Goal: Task Accomplishment & Management: Manage account settings

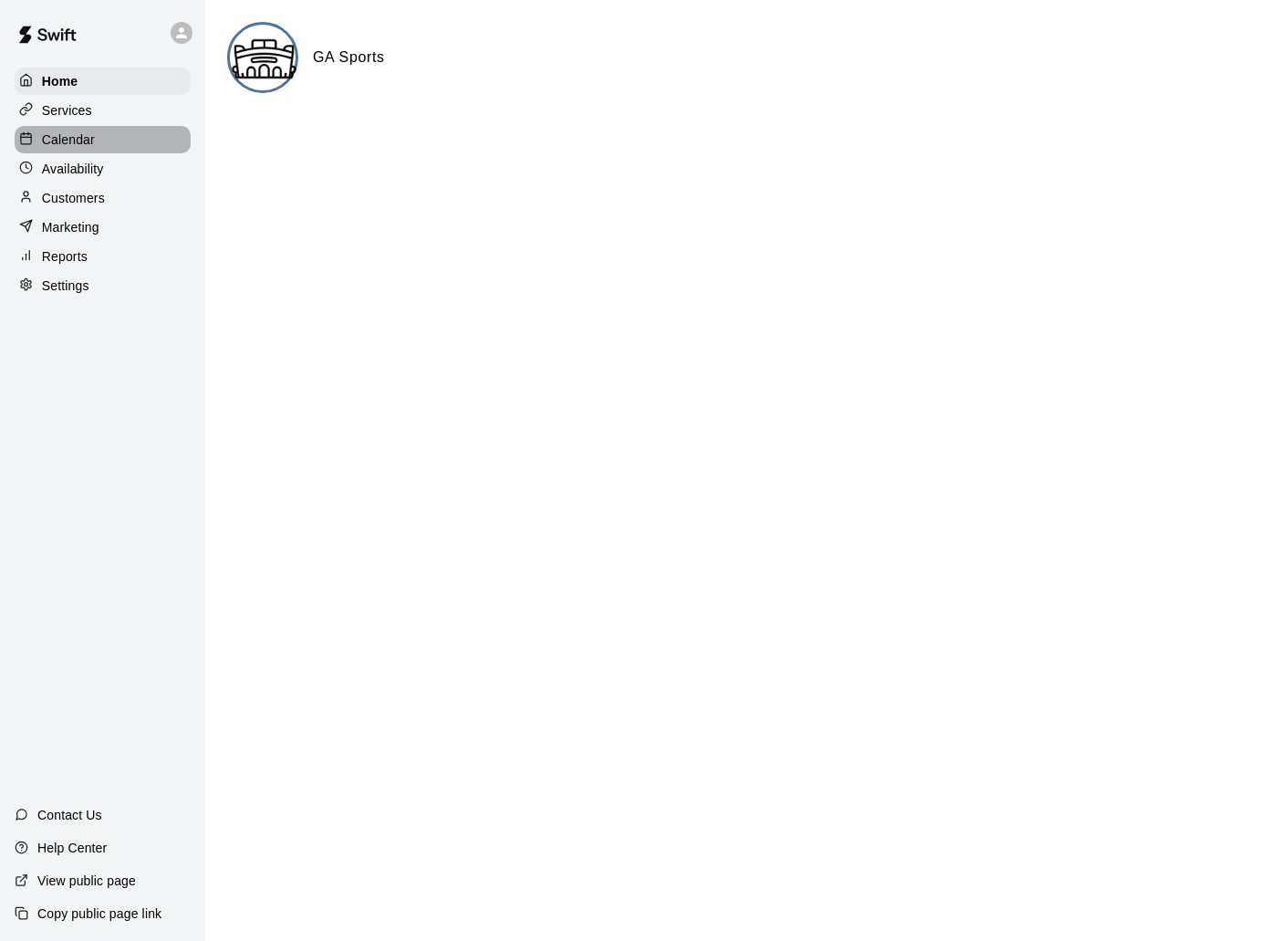
click at [60, 141] on p "Calendar" at bounding box center [69, 140] width 53 height 18
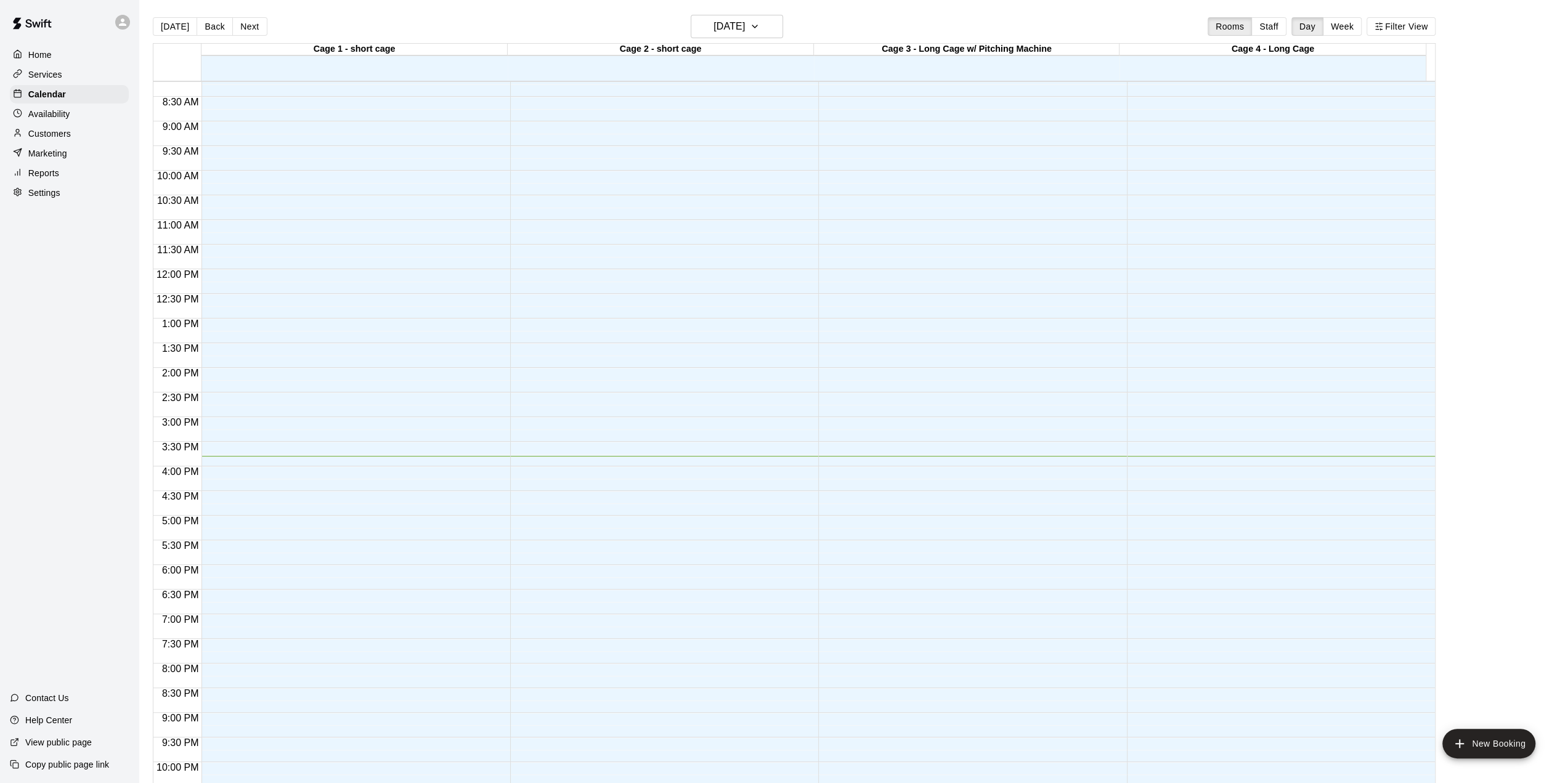
scroll to position [405, 0]
click at [760, 25] on icon "button" at bounding box center [755, 27] width 10 height 15
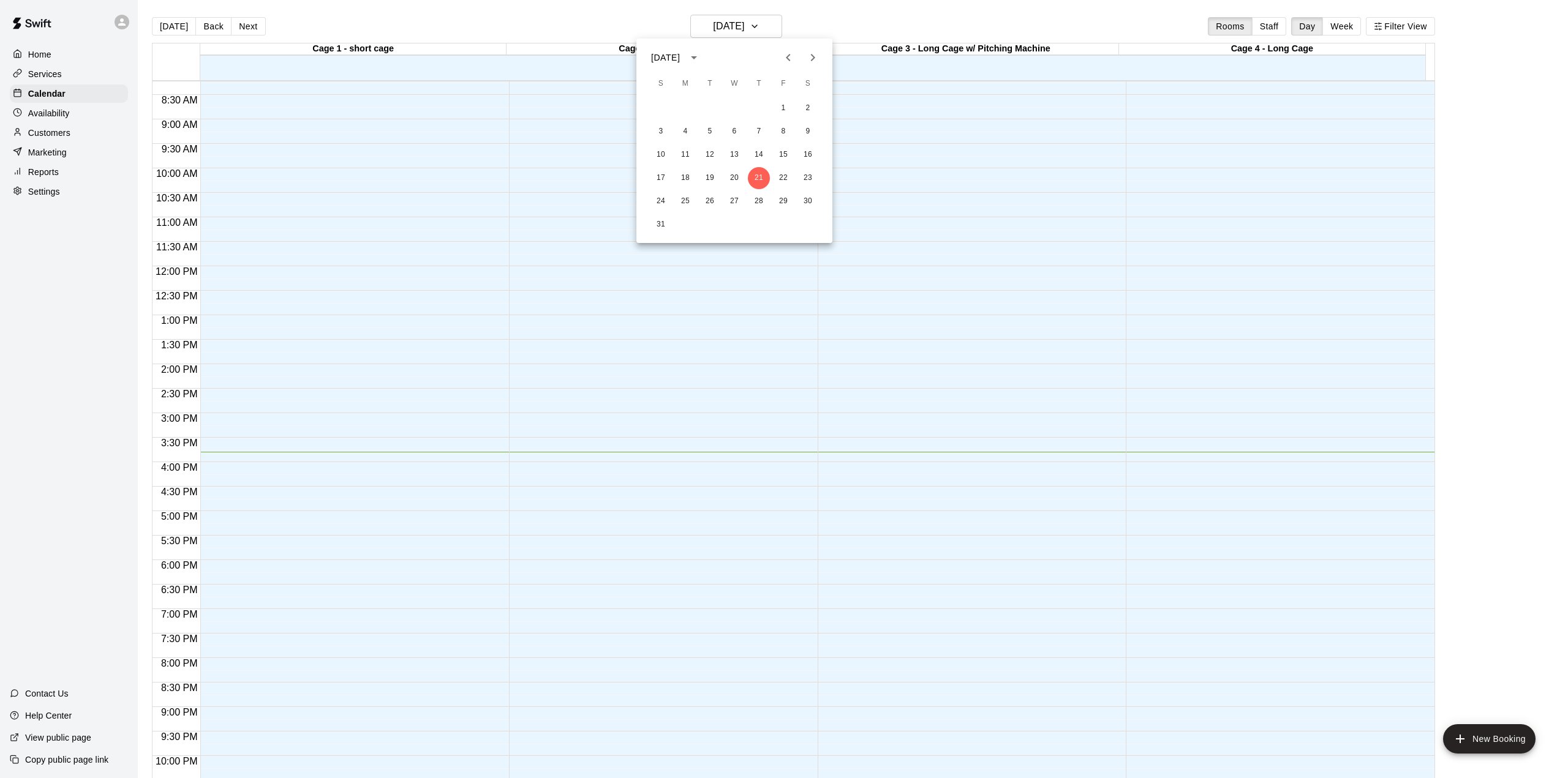
click at [864, 30] on div at bounding box center [784, 389] width 1568 height 778
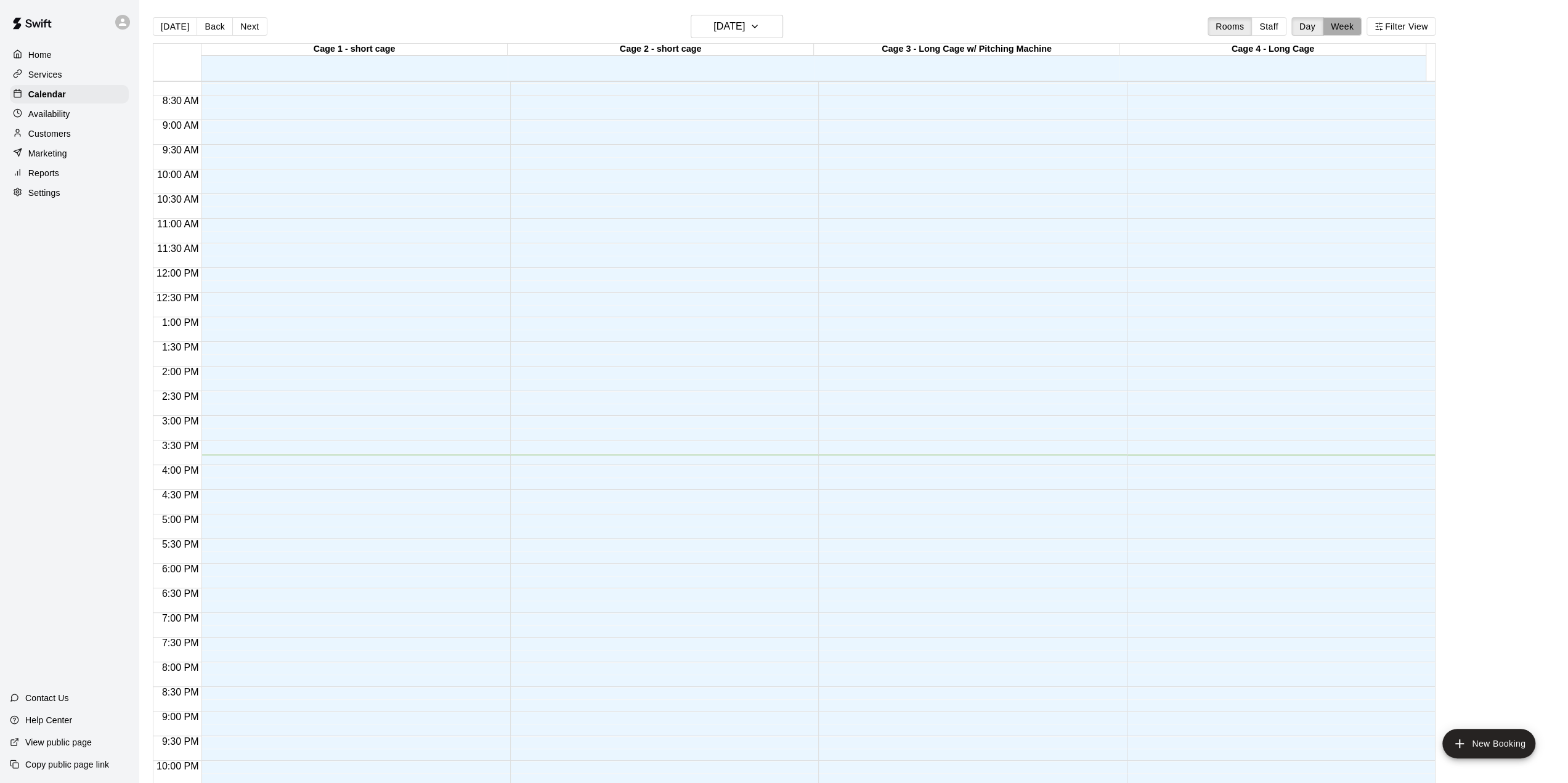
click at [869, 26] on button "Week" at bounding box center [1342, 27] width 39 height 19
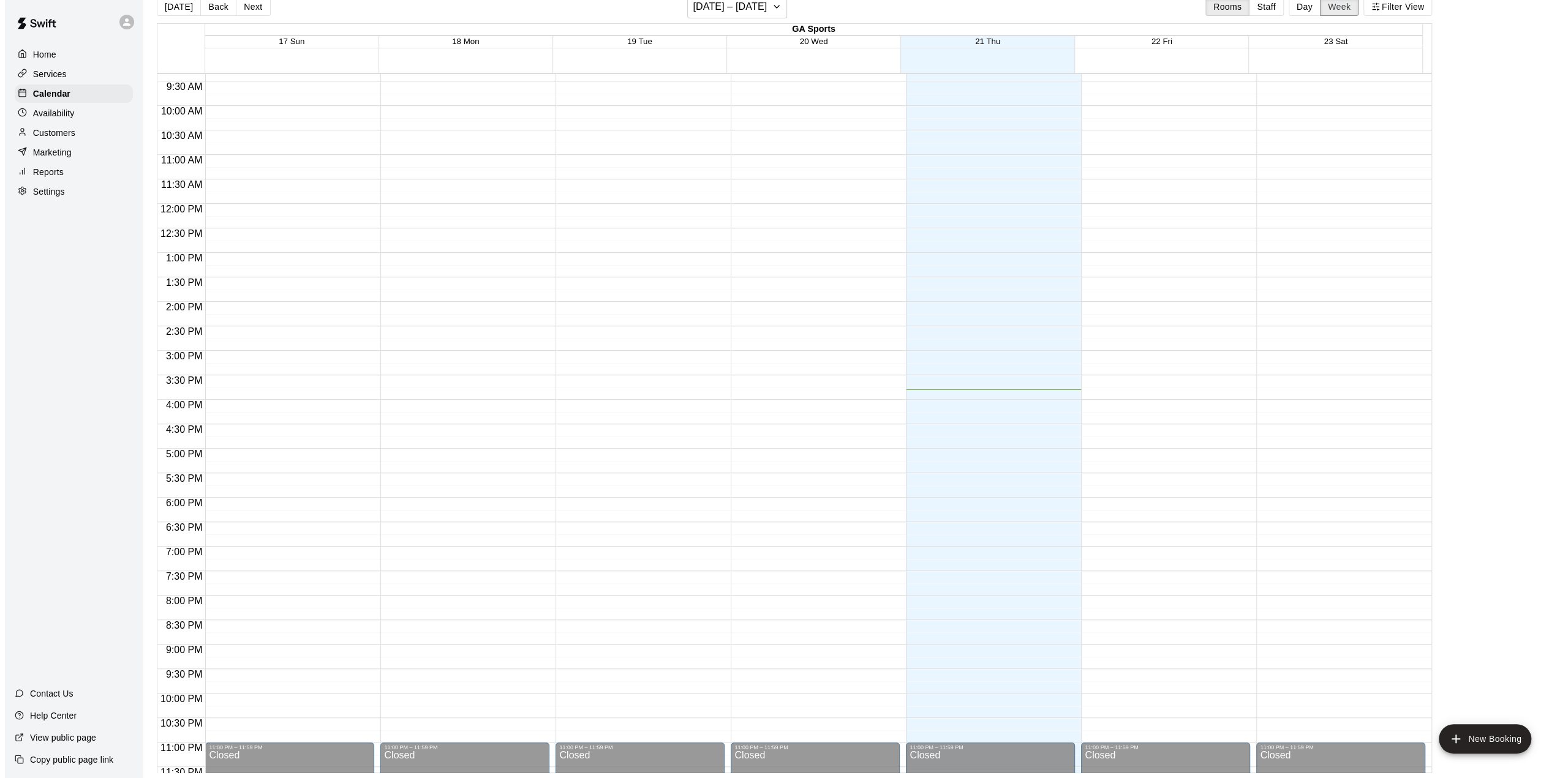
scroll to position [476, 0]
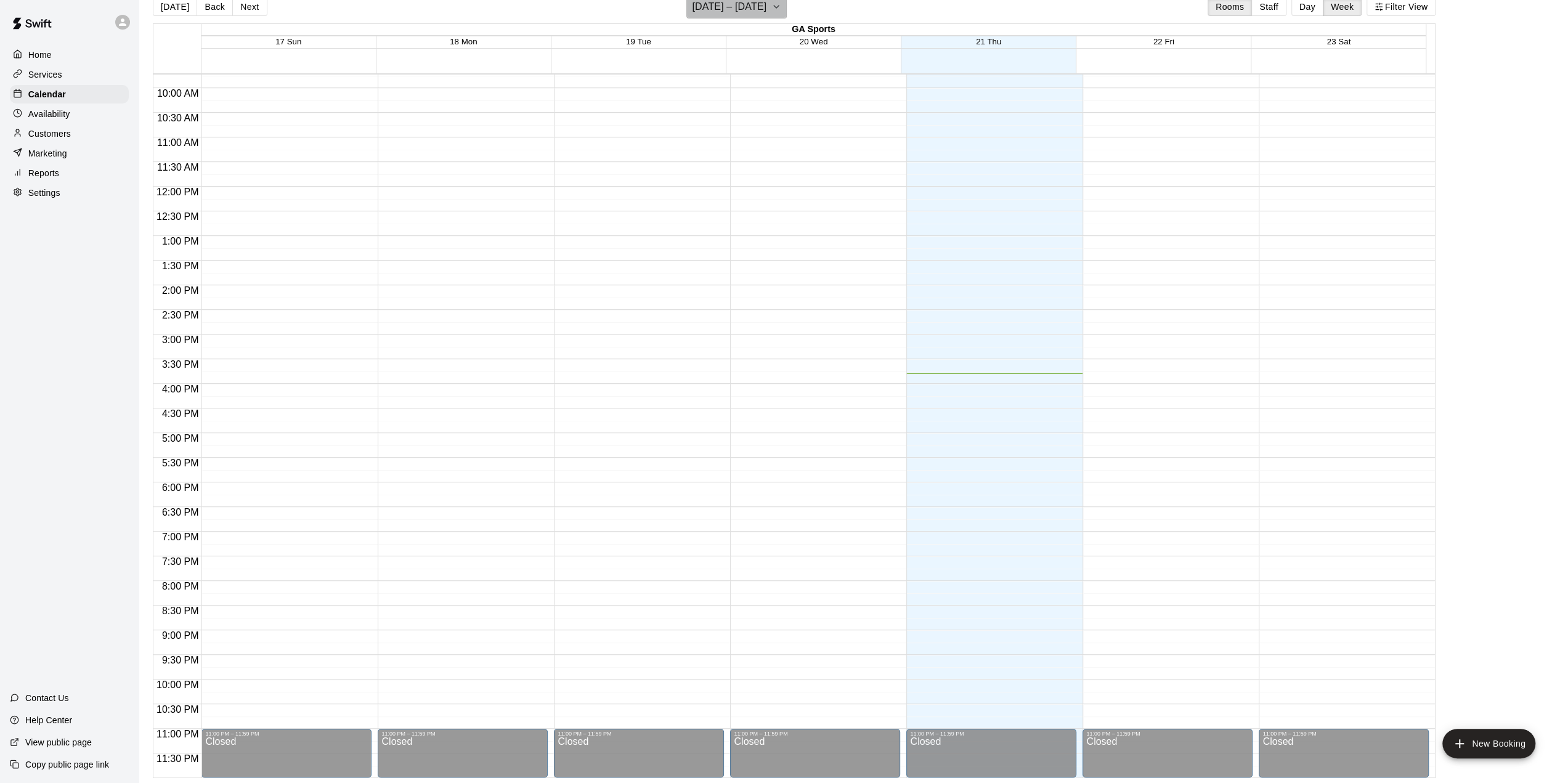
click at [776, 7] on icon "button" at bounding box center [776, 7] width 5 height 2
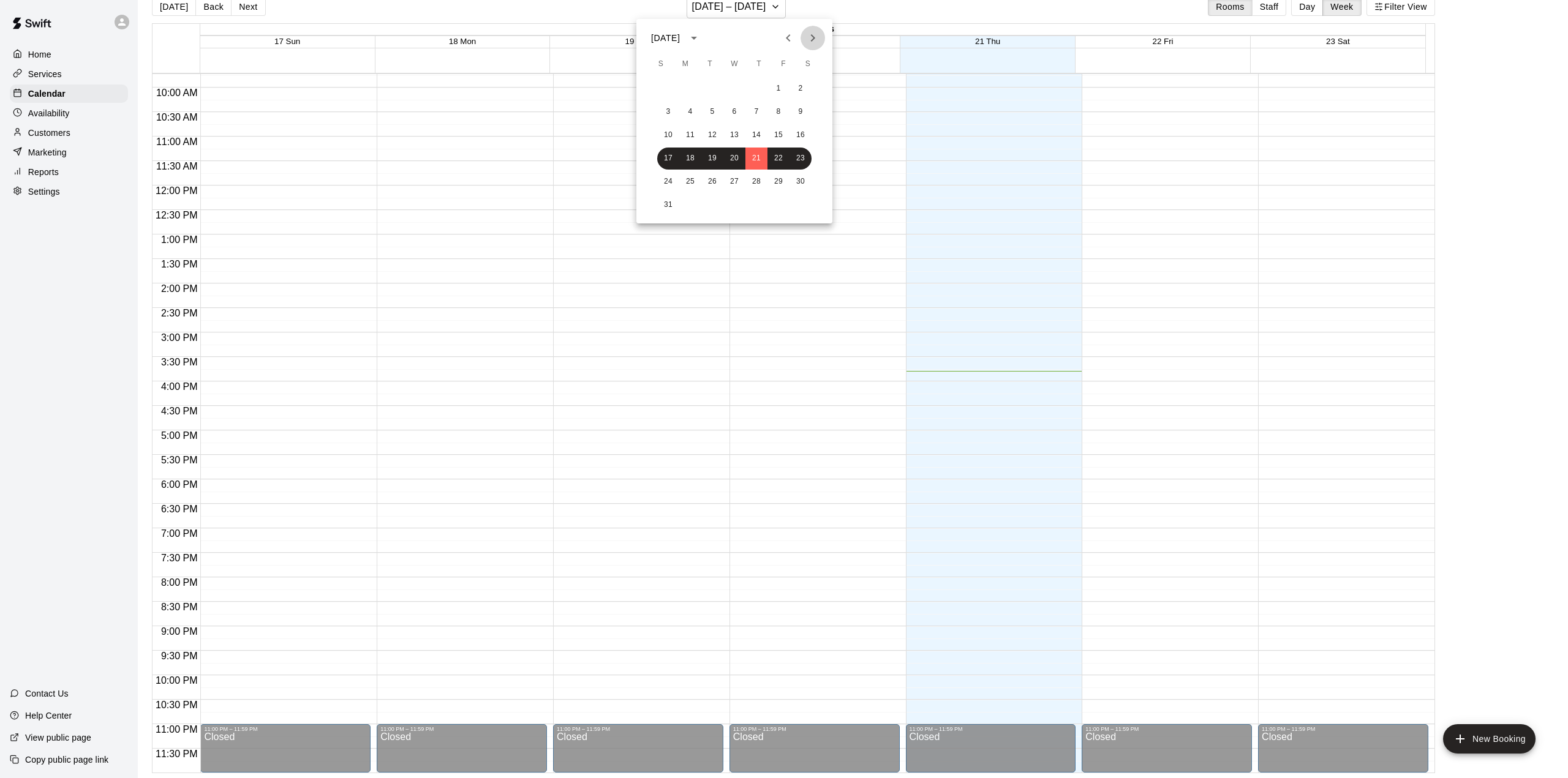
click at [817, 41] on icon "Next month" at bounding box center [813, 38] width 15 height 15
click at [817, 40] on icon "Next month" at bounding box center [813, 38] width 15 height 15
click at [690, 115] on button "3" at bounding box center [690, 112] width 22 height 22
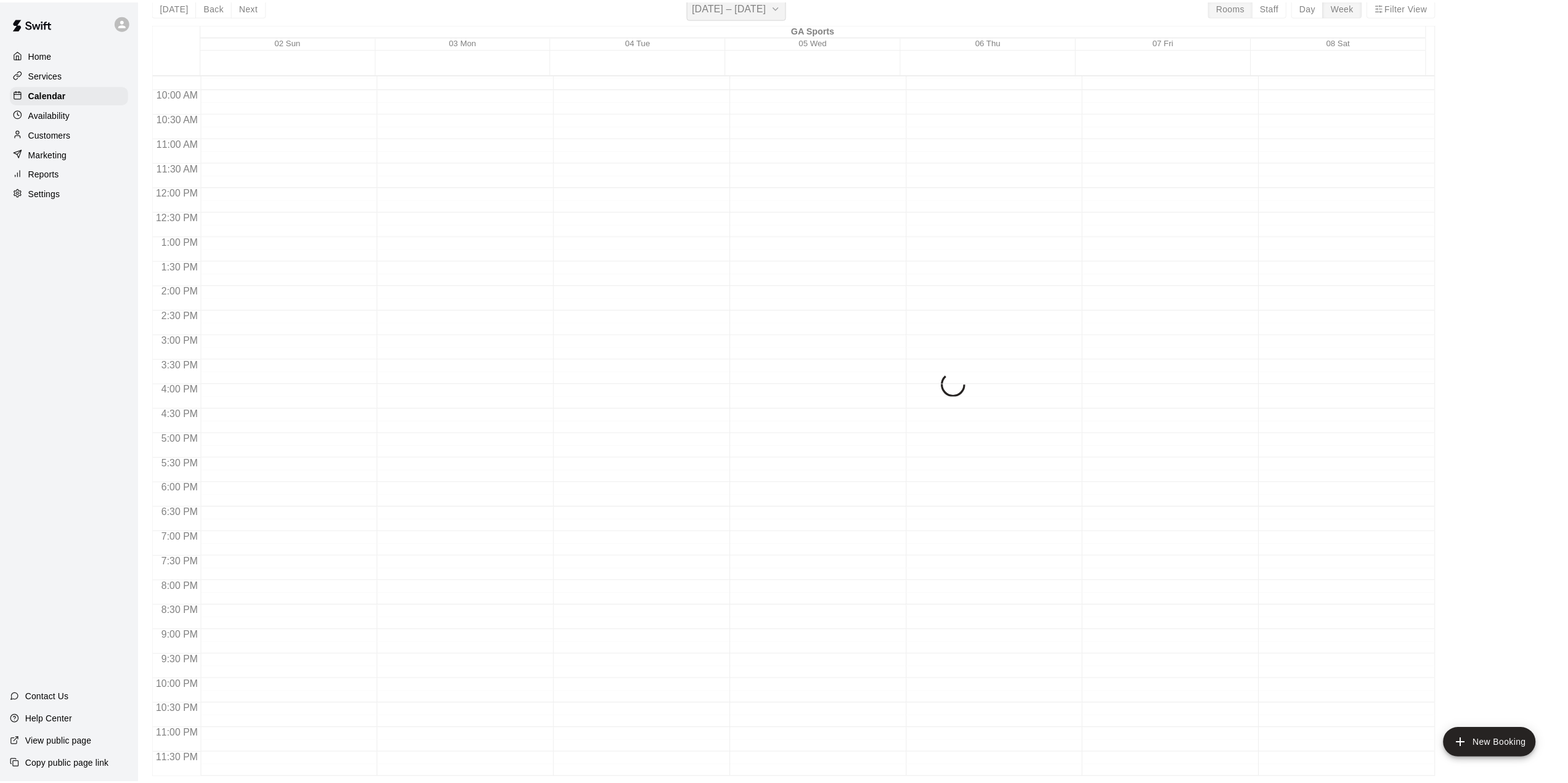
scroll to position [15, 0]
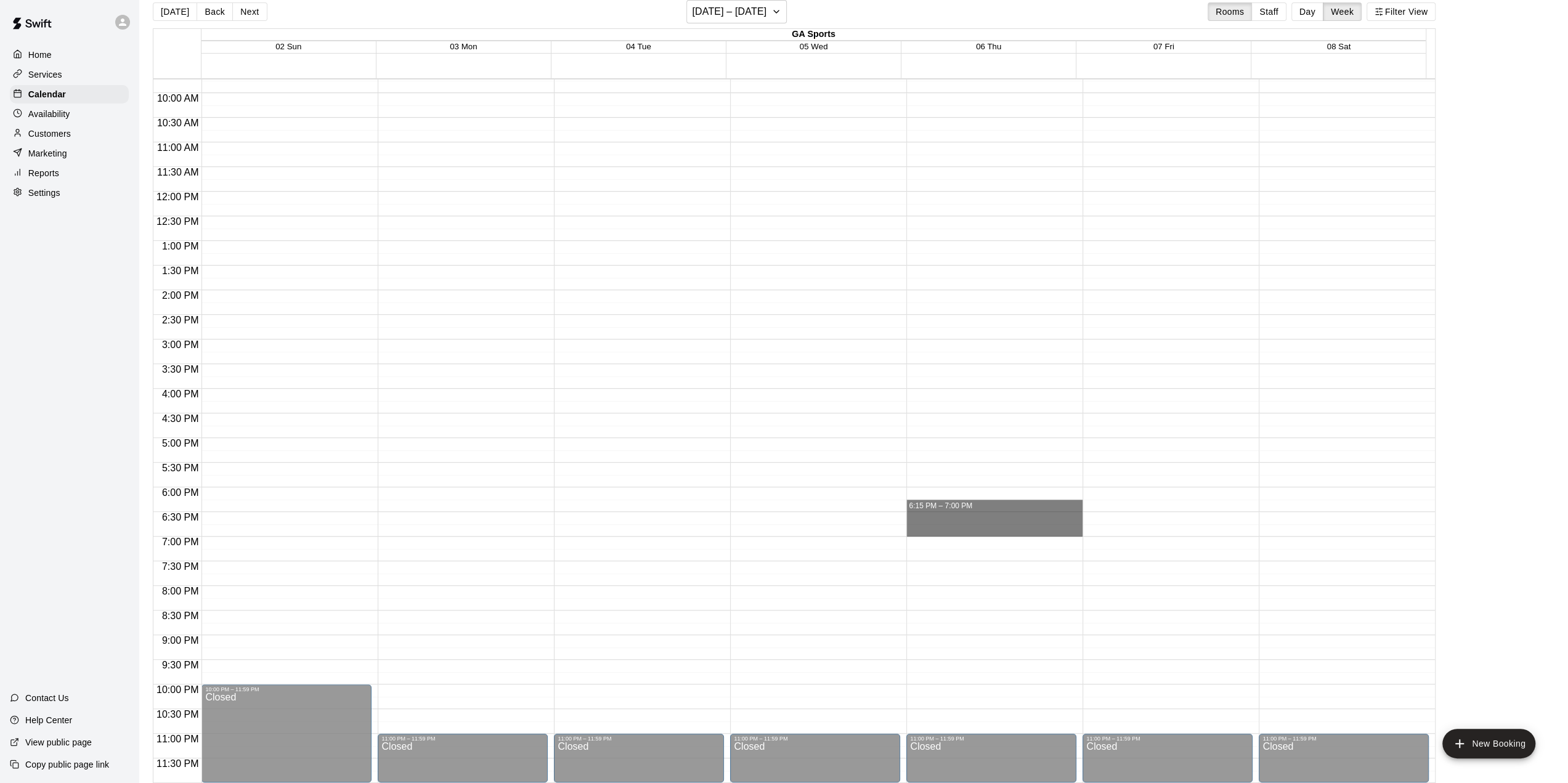
drag, startPoint x: 932, startPoint y: 505, endPoint x: 933, endPoint y: 529, distance: 24.0
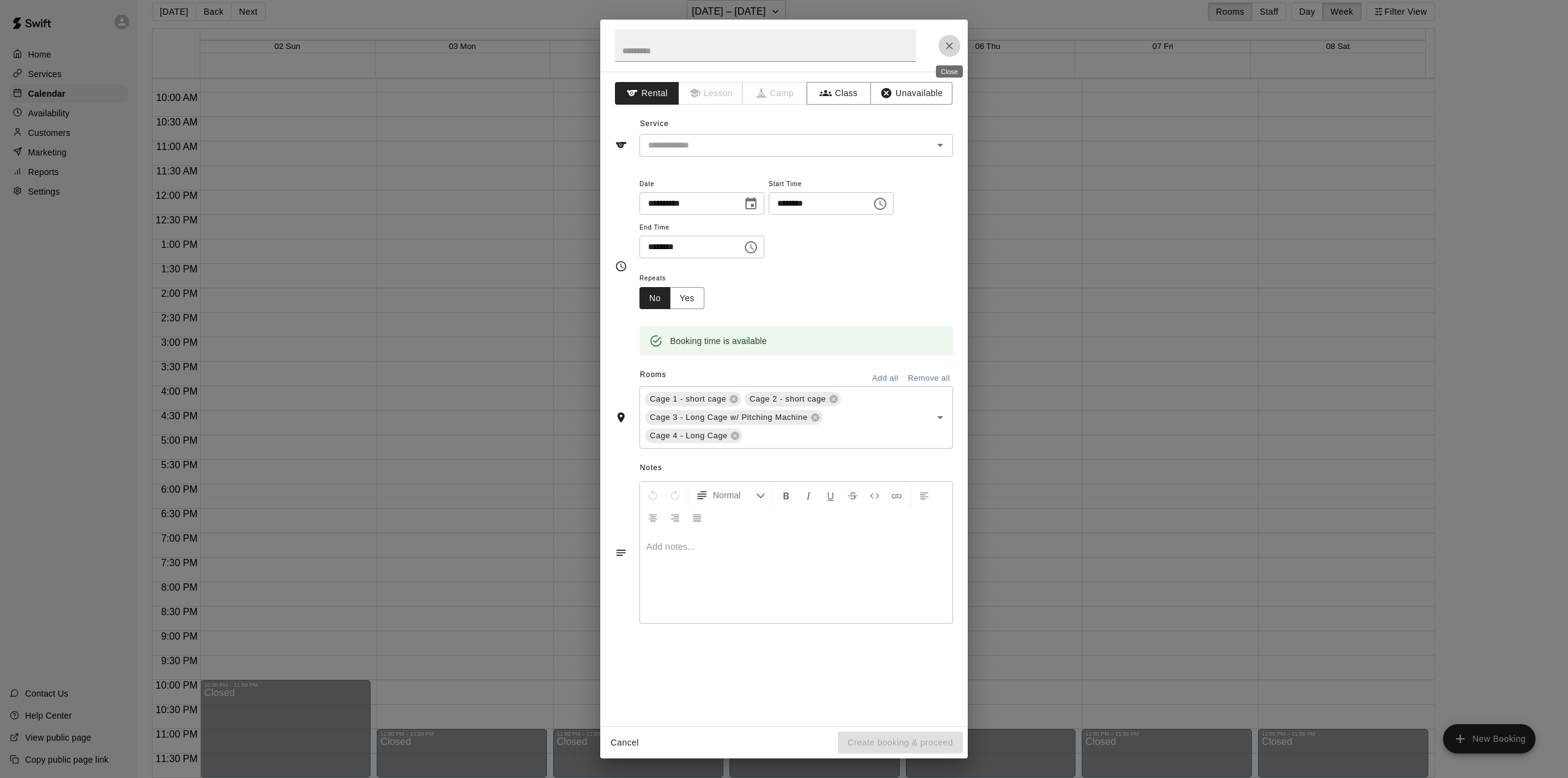
click at [864, 44] on icon "Close" at bounding box center [950, 46] width 12 height 12
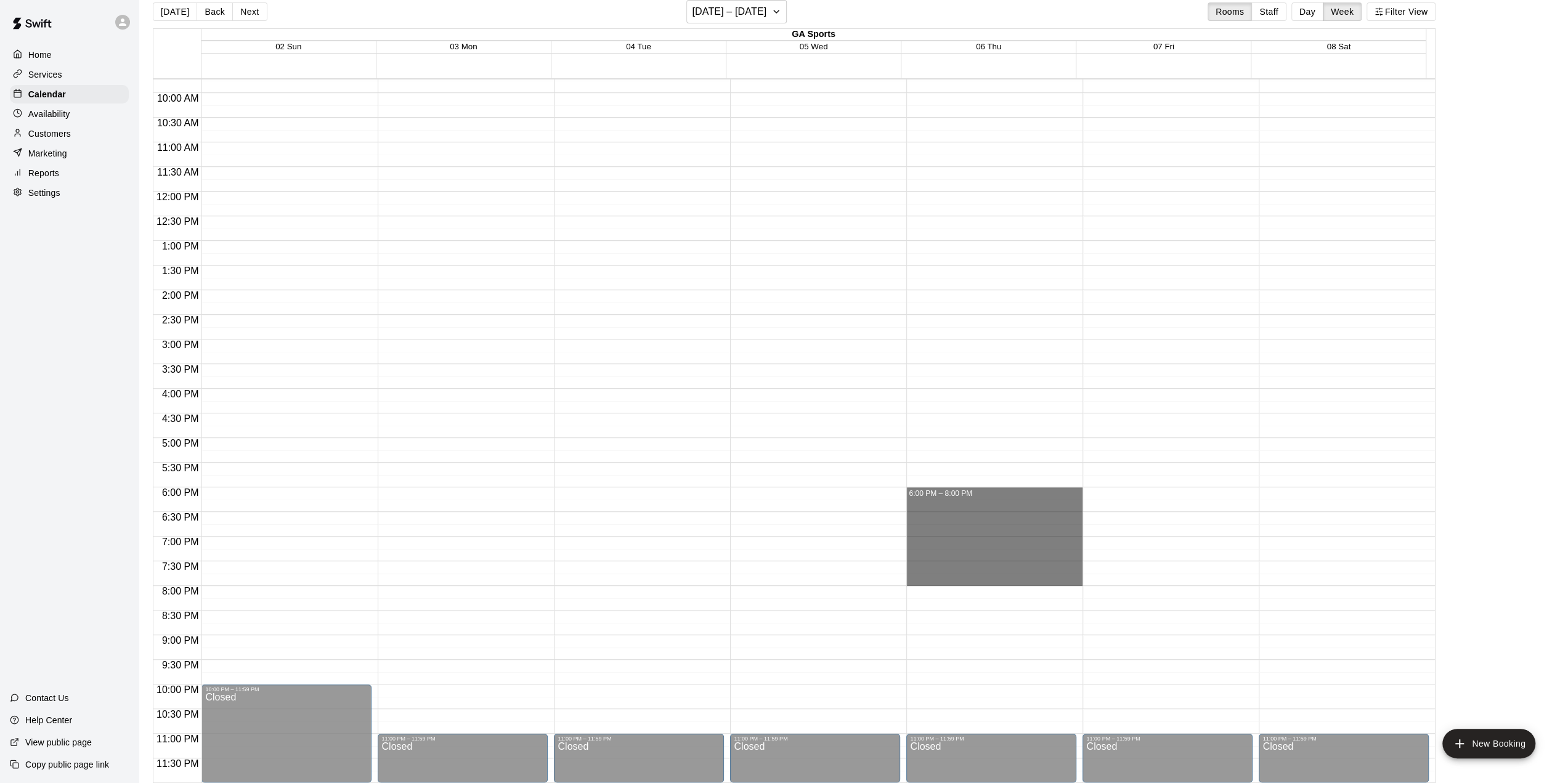
drag, startPoint x: 911, startPoint y: 491, endPoint x: 918, endPoint y: 580, distance: 89.3
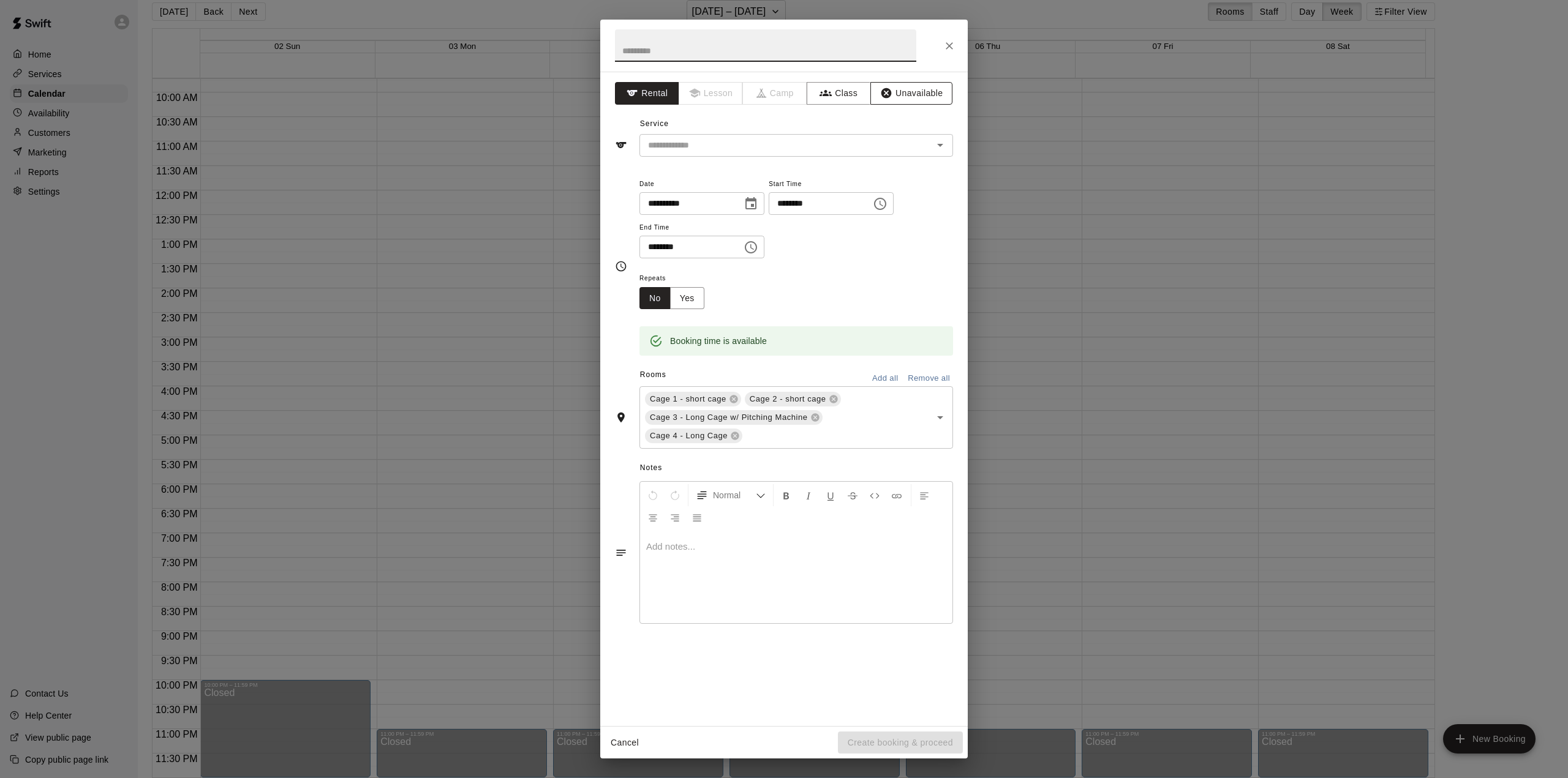
click at [864, 93] on button "Unavailable" at bounding box center [912, 93] width 82 height 23
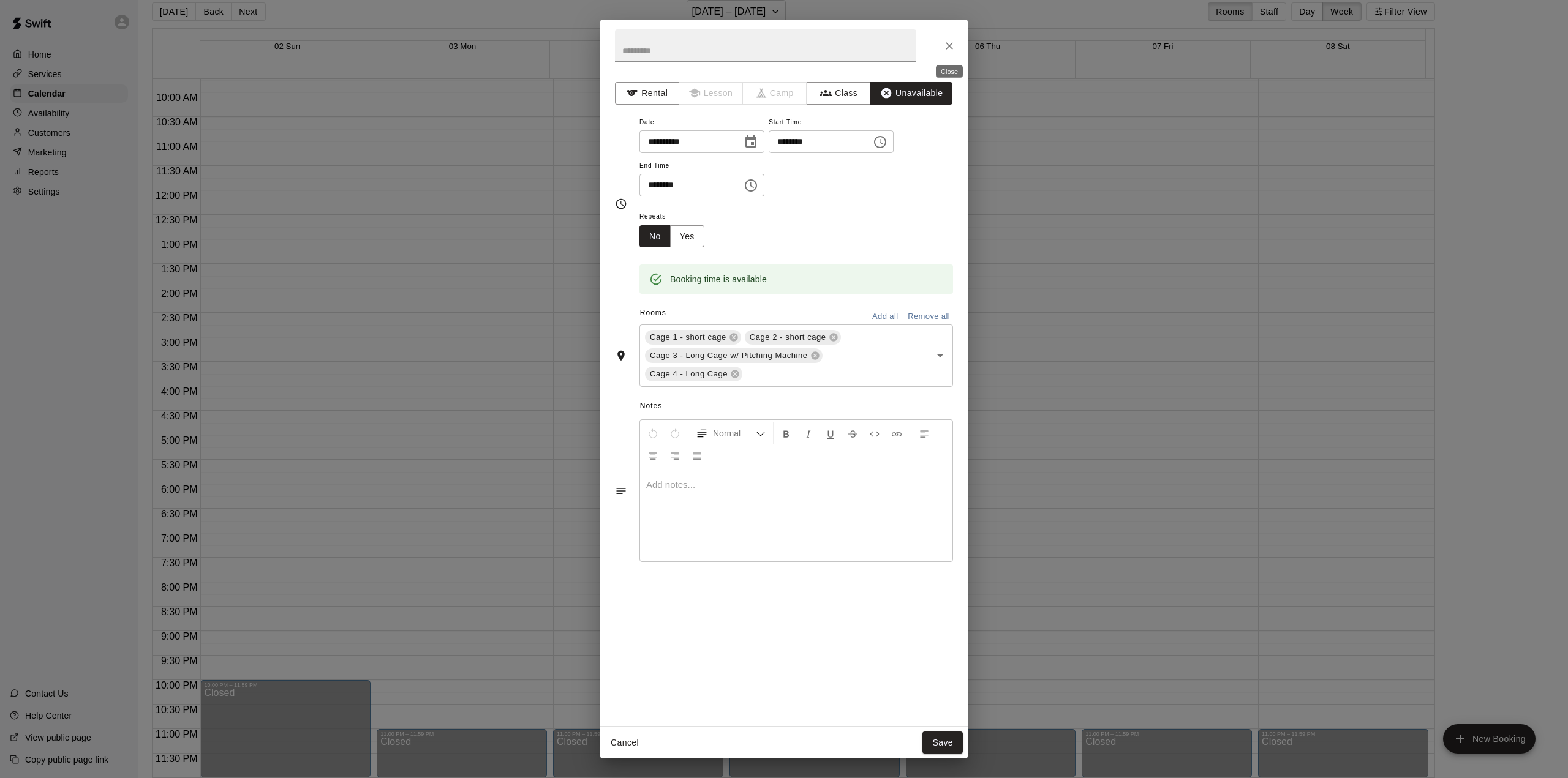
click at [864, 46] on icon "Close" at bounding box center [950, 46] width 7 height 7
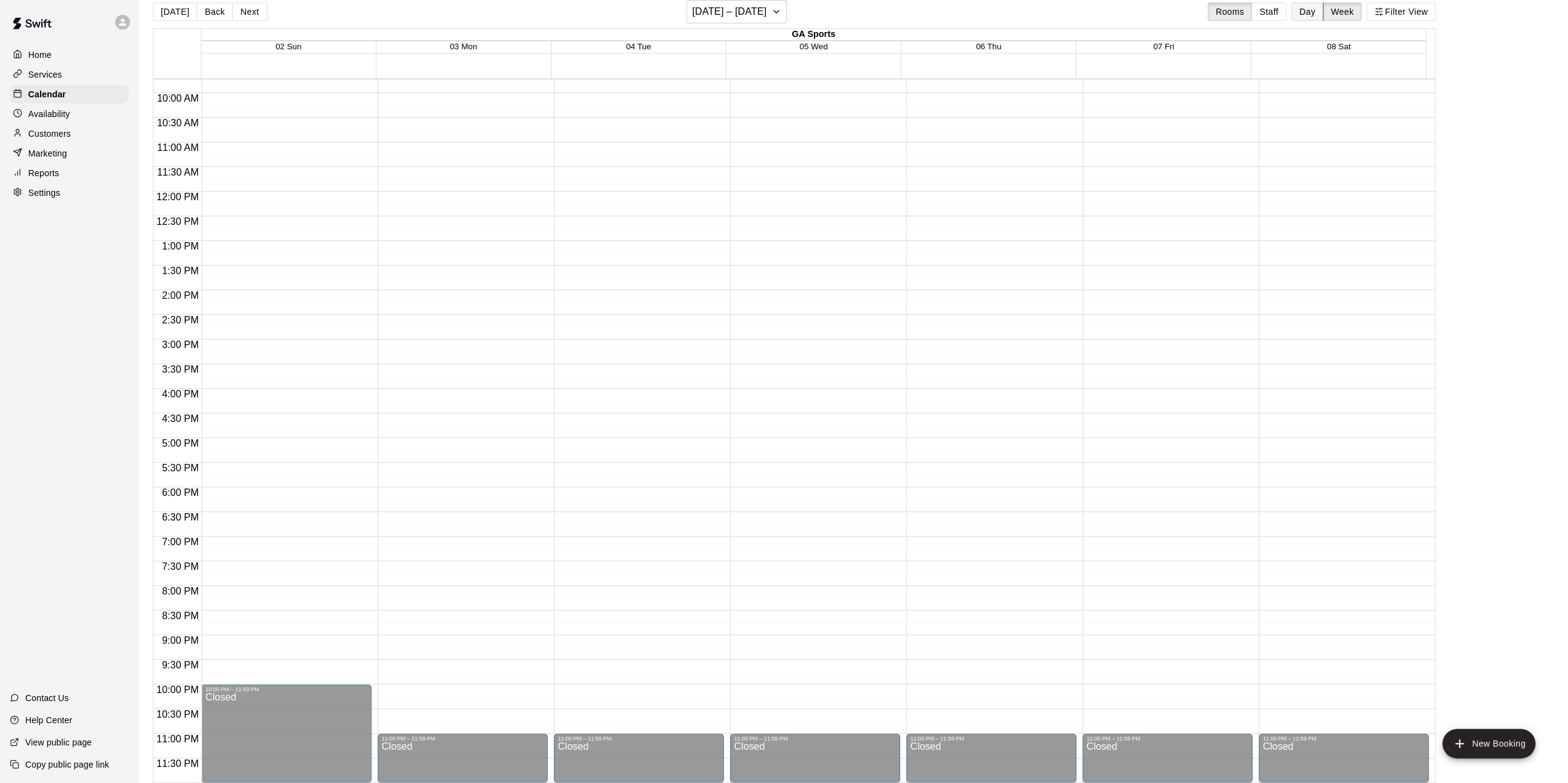
click at [869, 15] on button "Day" at bounding box center [1308, 12] width 32 height 19
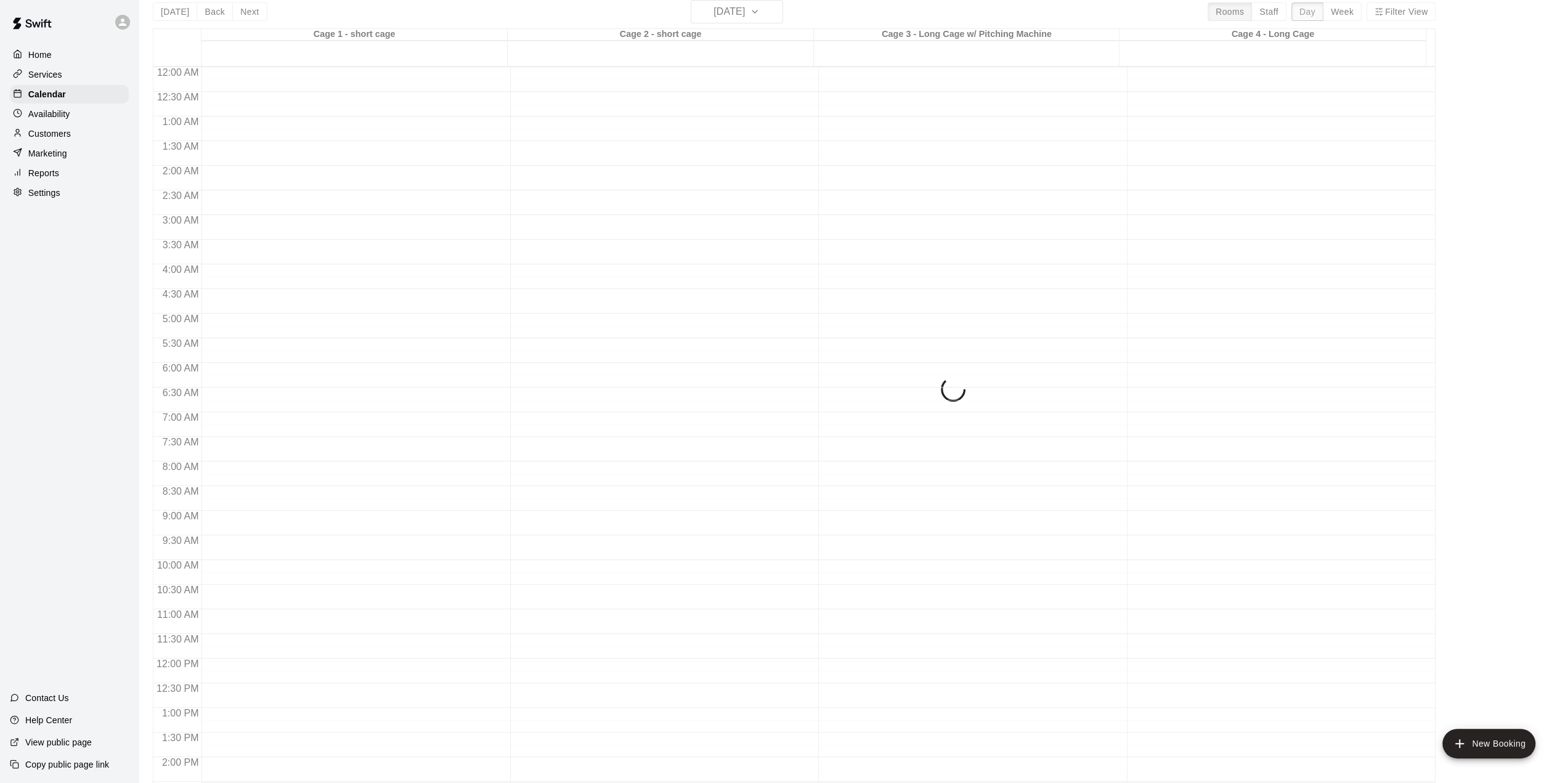
scroll to position [467, 0]
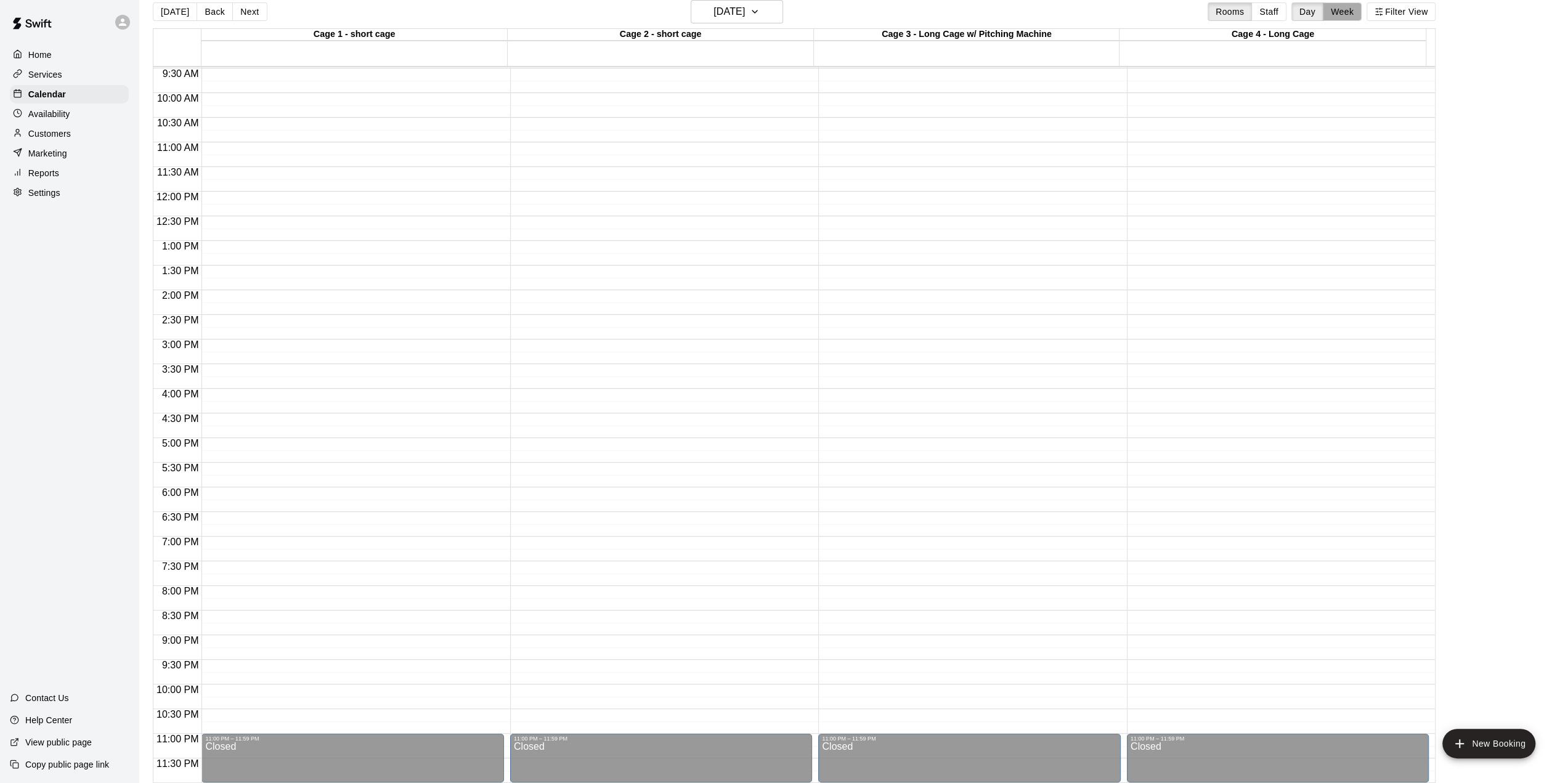
click at [869, 9] on button "Week" at bounding box center [1342, 12] width 39 height 19
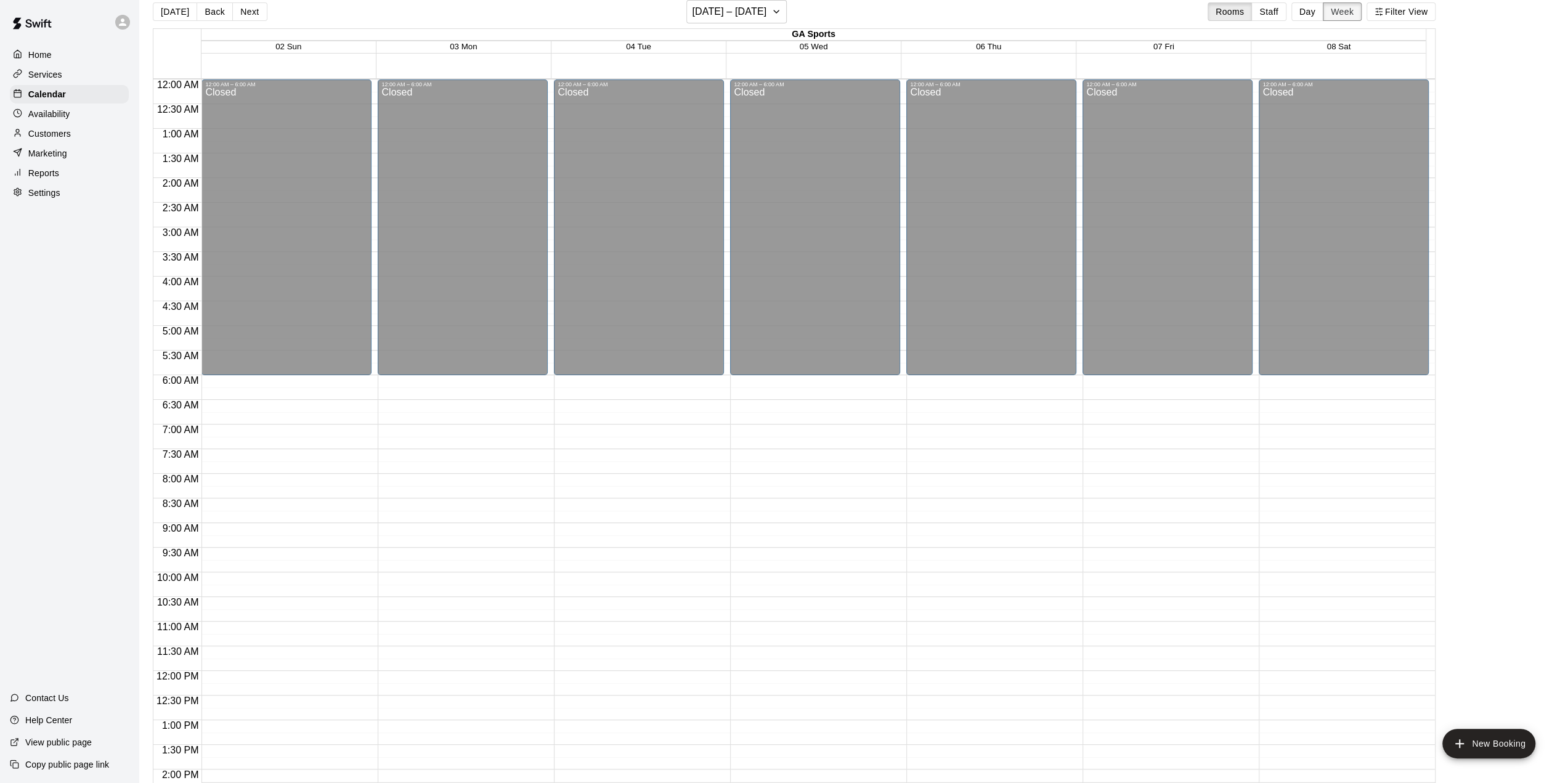
scroll to position [529, 0]
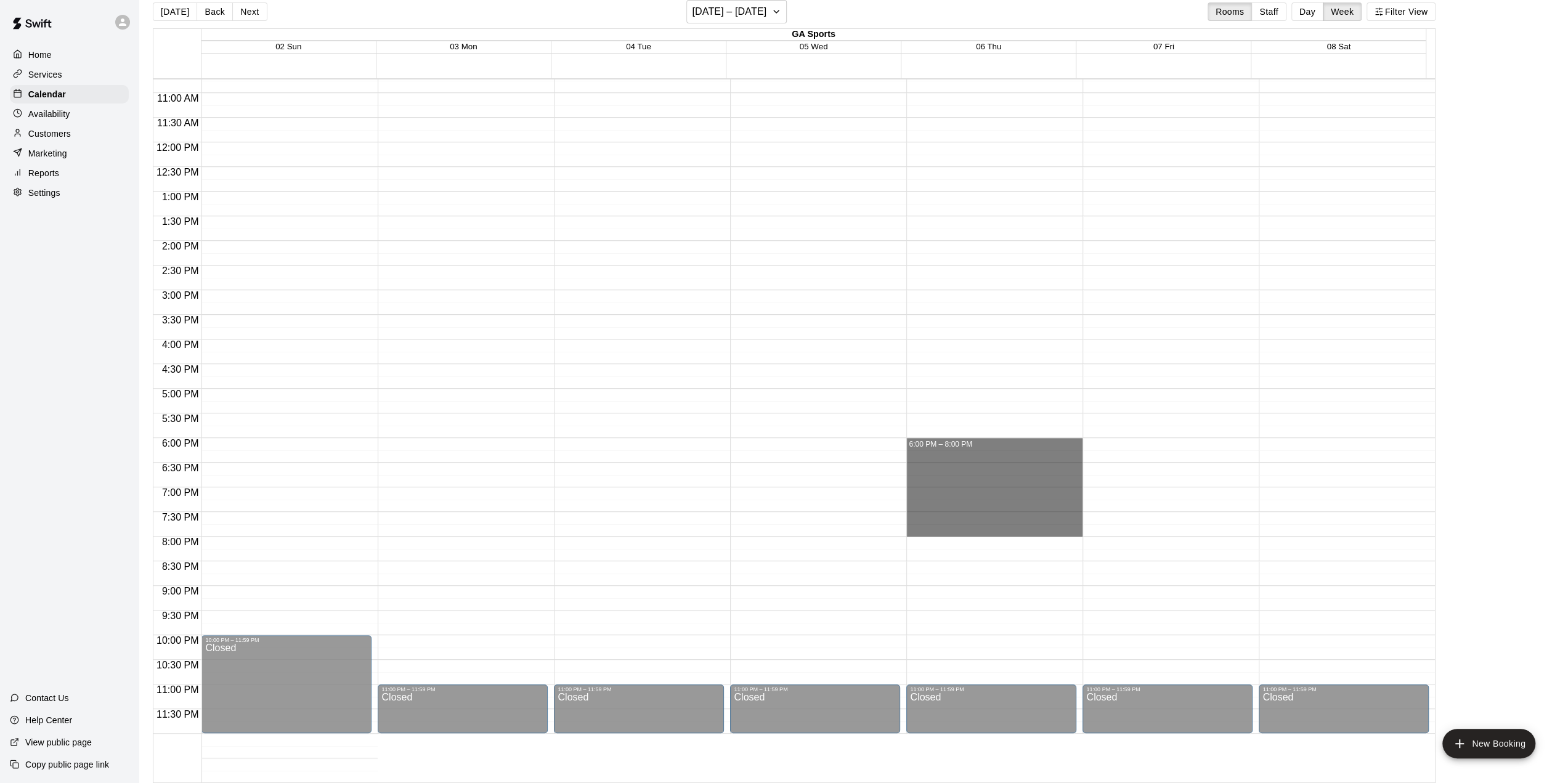
drag, startPoint x: 937, startPoint y: 447, endPoint x: 942, endPoint y: 531, distance: 84.1
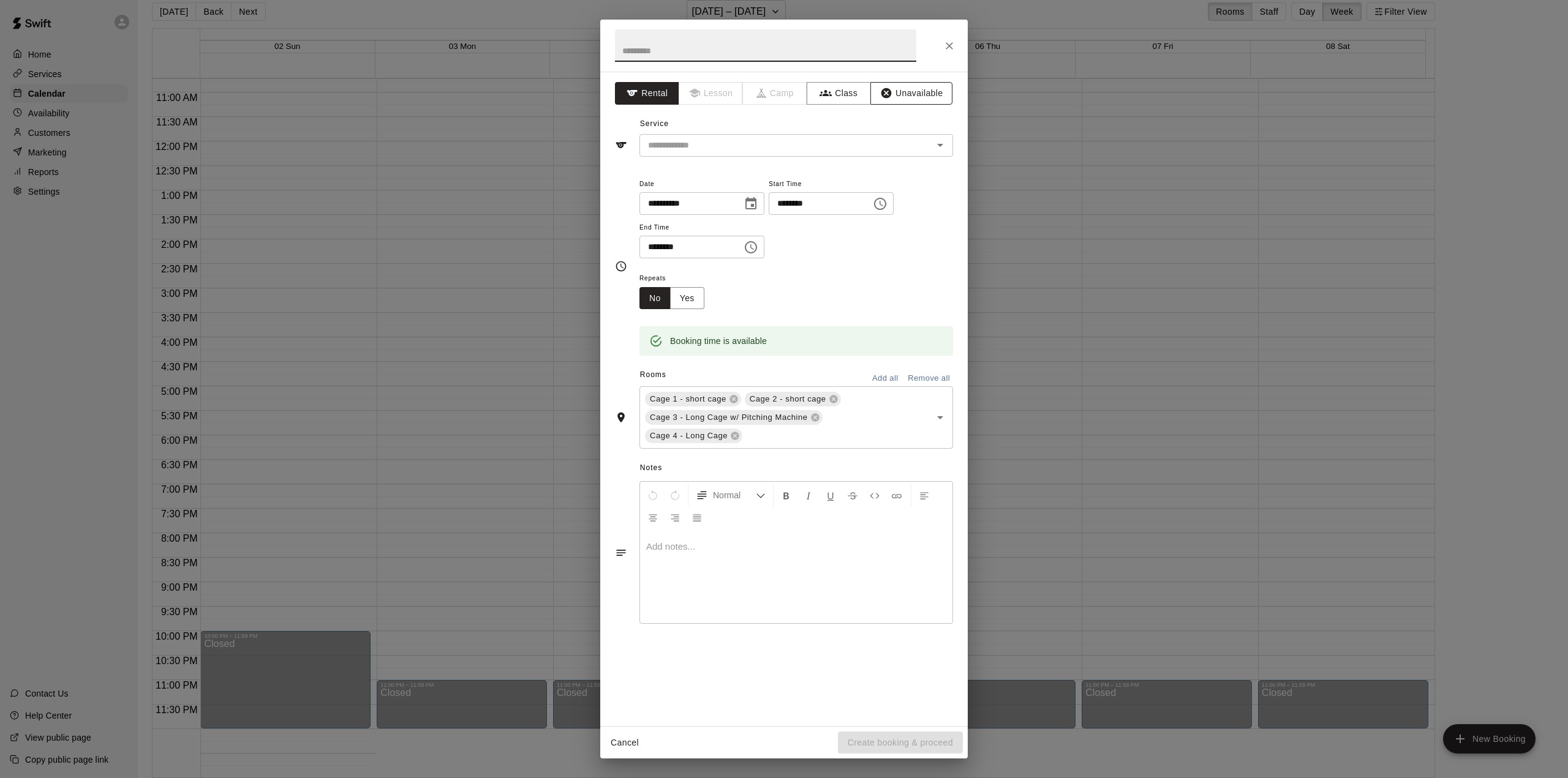
click at [864, 91] on button "Unavailable" at bounding box center [912, 93] width 82 height 23
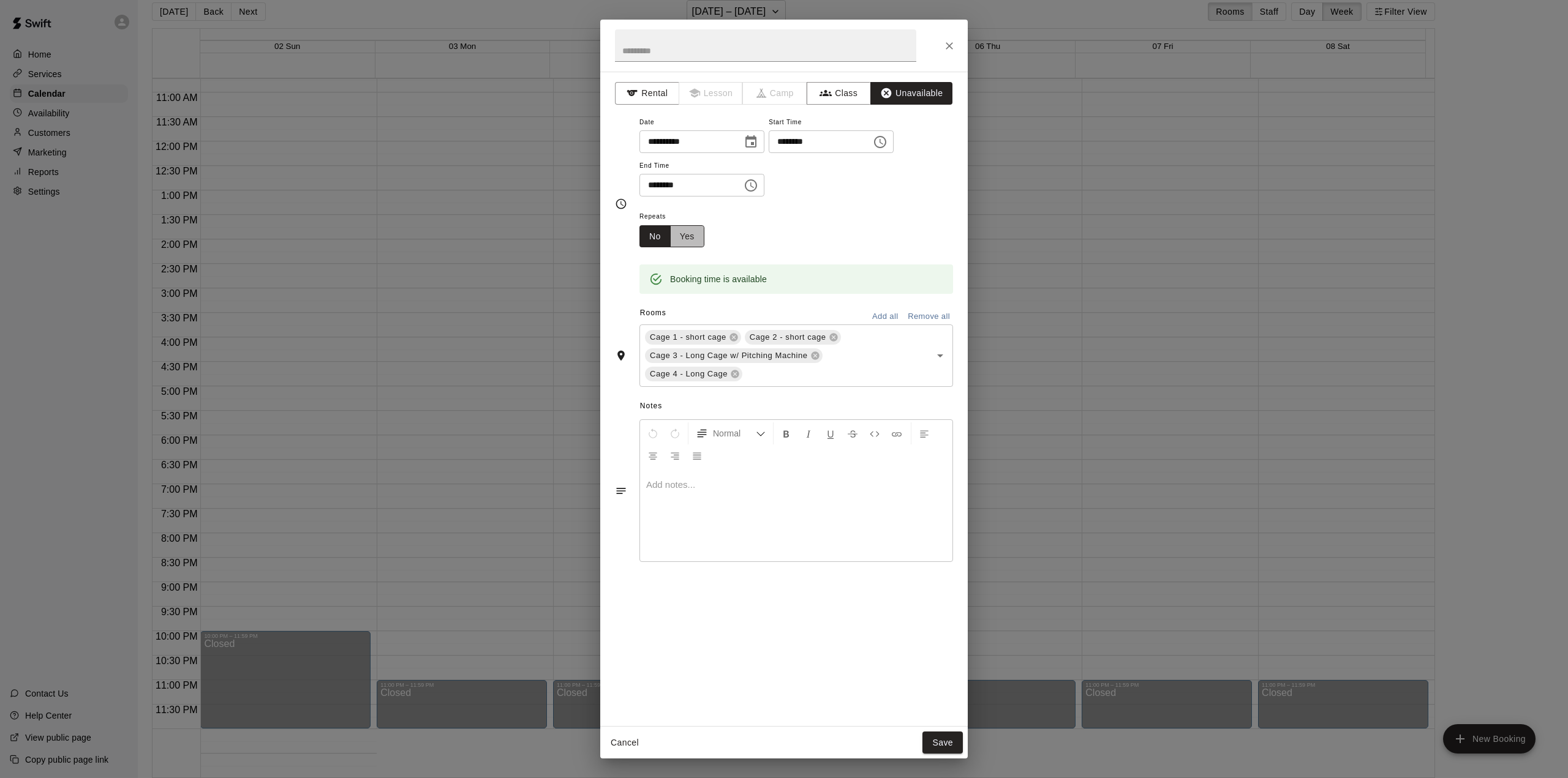
click at [695, 237] on button "Yes" at bounding box center [687, 236] width 34 height 23
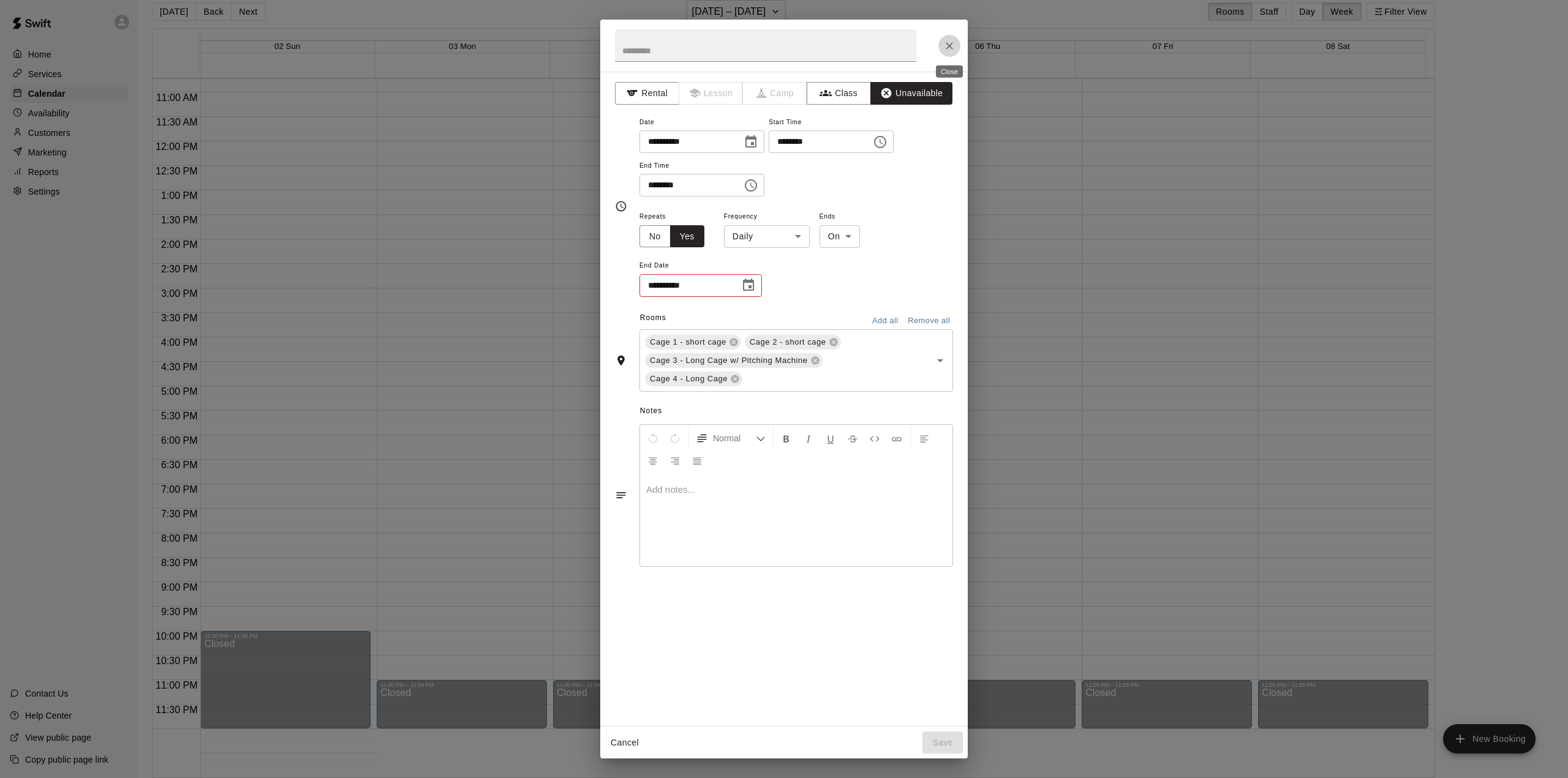
click at [864, 45] on icon "Close" at bounding box center [950, 46] width 7 height 7
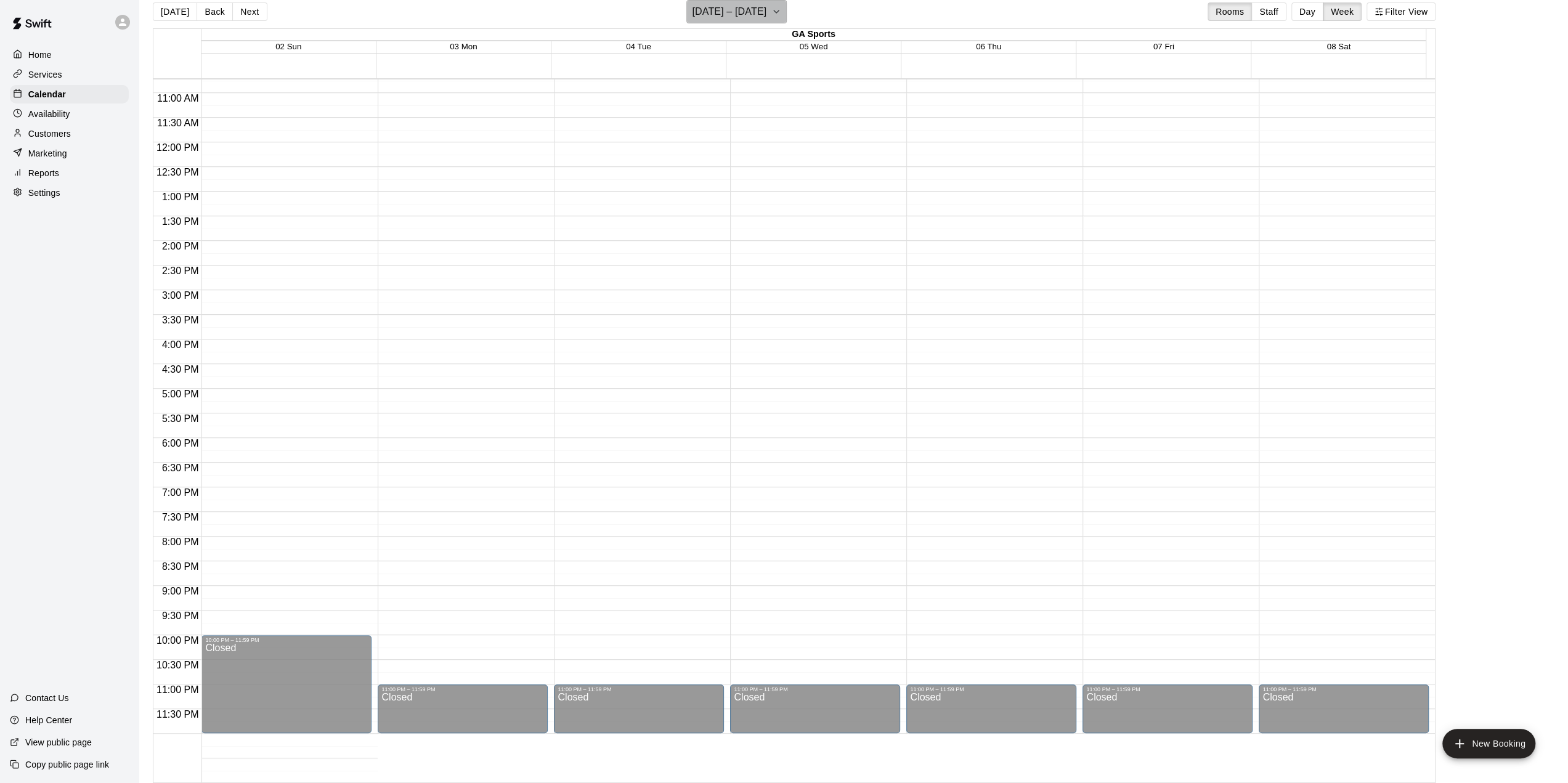
click at [781, 11] on icon "button" at bounding box center [776, 12] width 10 height 15
click at [760, 118] on button "6" at bounding box center [761, 118] width 22 height 22
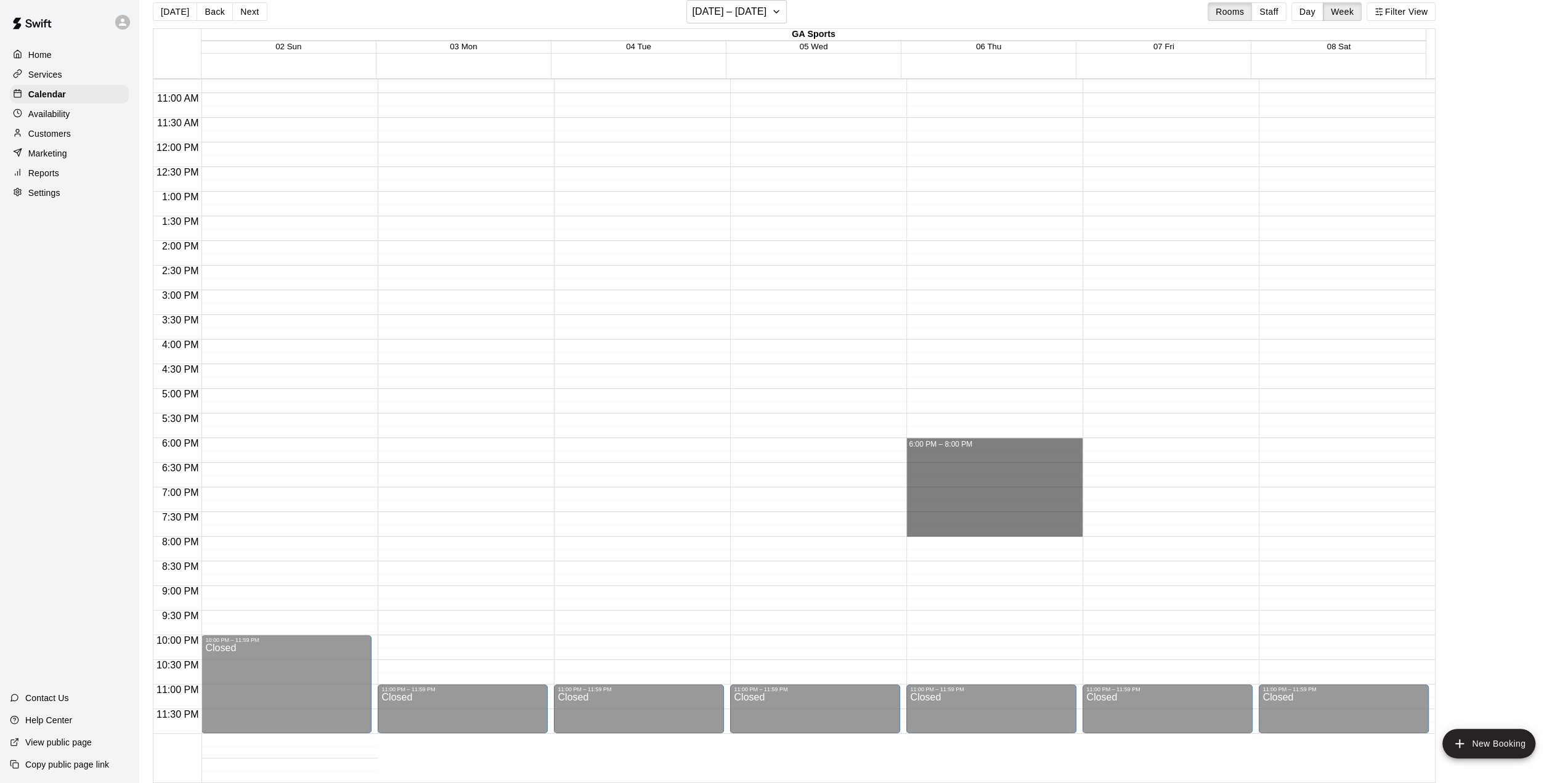
drag, startPoint x: 916, startPoint y: 444, endPoint x: 931, endPoint y: 533, distance: 90.3
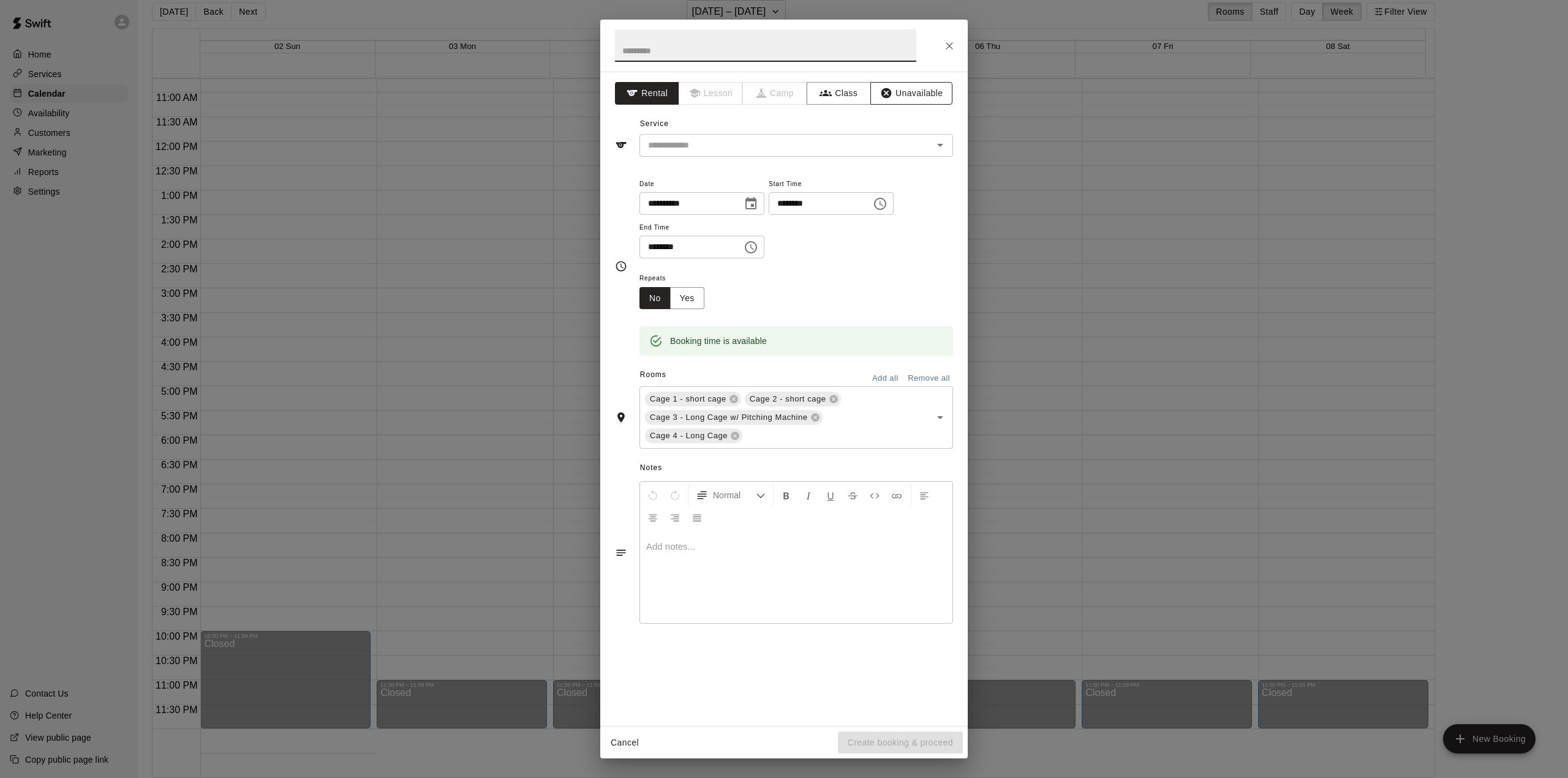
click at [864, 95] on button "Unavailable" at bounding box center [912, 93] width 82 height 23
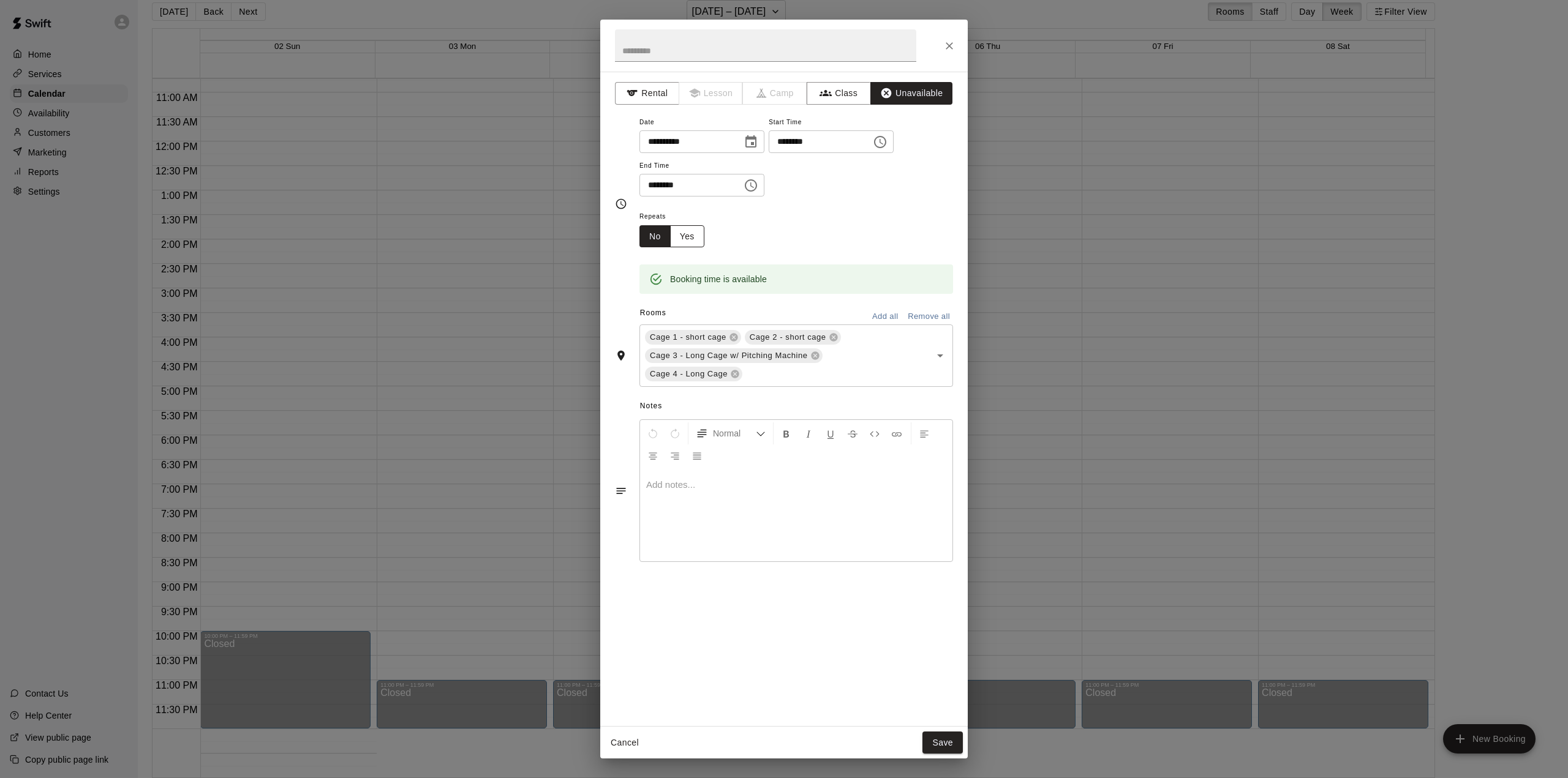
click at [685, 234] on button "Yes" at bounding box center [687, 236] width 34 height 23
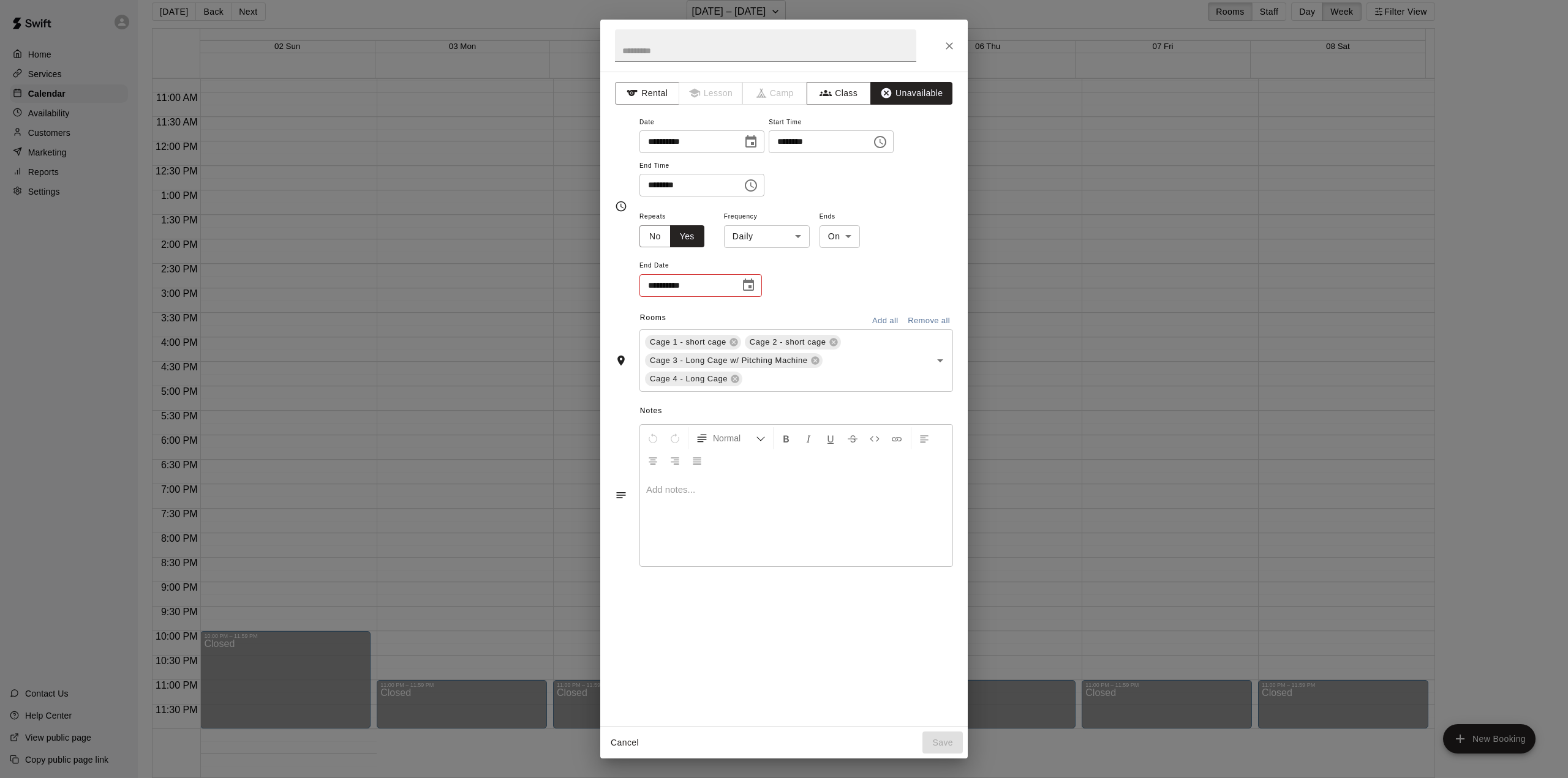
click at [794, 235] on body "Home Services Calendar Availability Customers Marketing Reports Settings Contac…" at bounding box center [784, 384] width 1568 height 798
click at [736, 282] on li "Weekly [DATE]" at bounding box center [766, 282] width 153 height 20
type input "******"
click at [864, 235] on body "Home Services Calendar Availability Customers Marketing Reports Settings Contac…" at bounding box center [784, 384] width 1568 height 798
click at [864, 262] on li "On" at bounding box center [865, 262] width 40 height 20
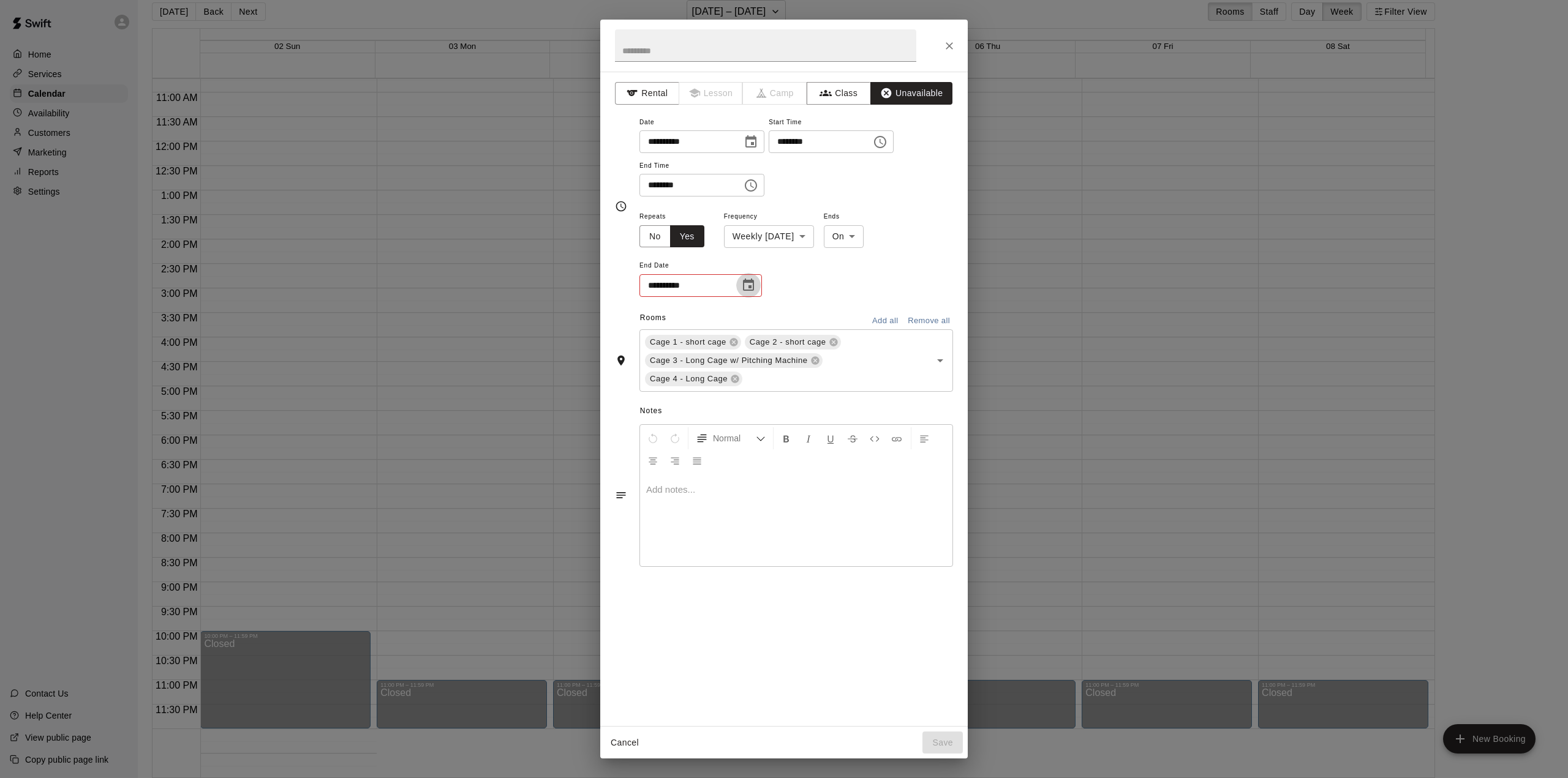
click at [752, 284] on icon "Choose date" at bounding box center [748, 285] width 15 height 15
click at [816, 316] on icon "Next month" at bounding box center [816, 315] width 4 height 7
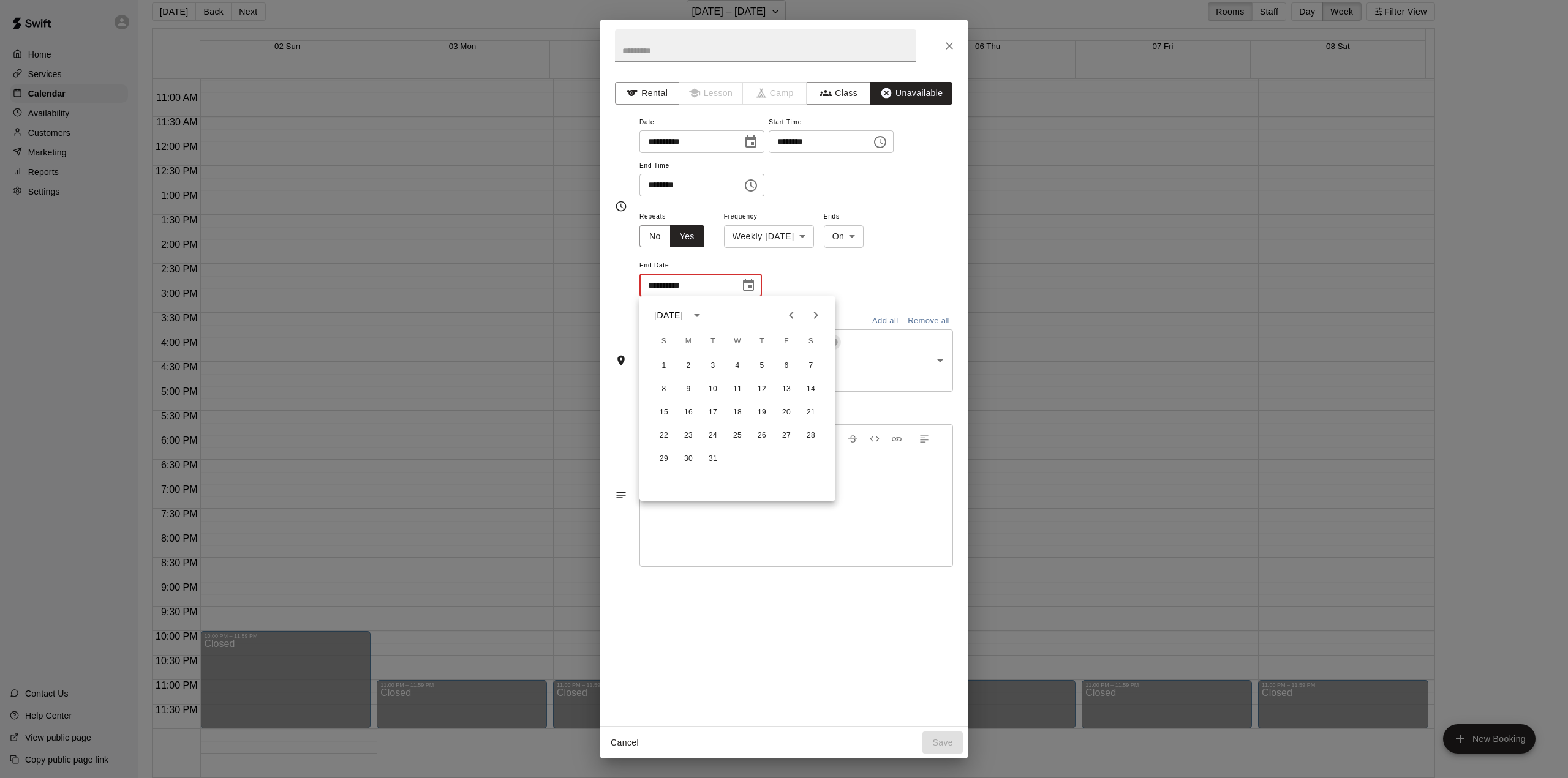
click at [795, 316] on icon "Previous month" at bounding box center [791, 315] width 15 height 15
click at [760, 437] on button "26" at bounding box center [762, 436] width 22 height 22
type input "**********"
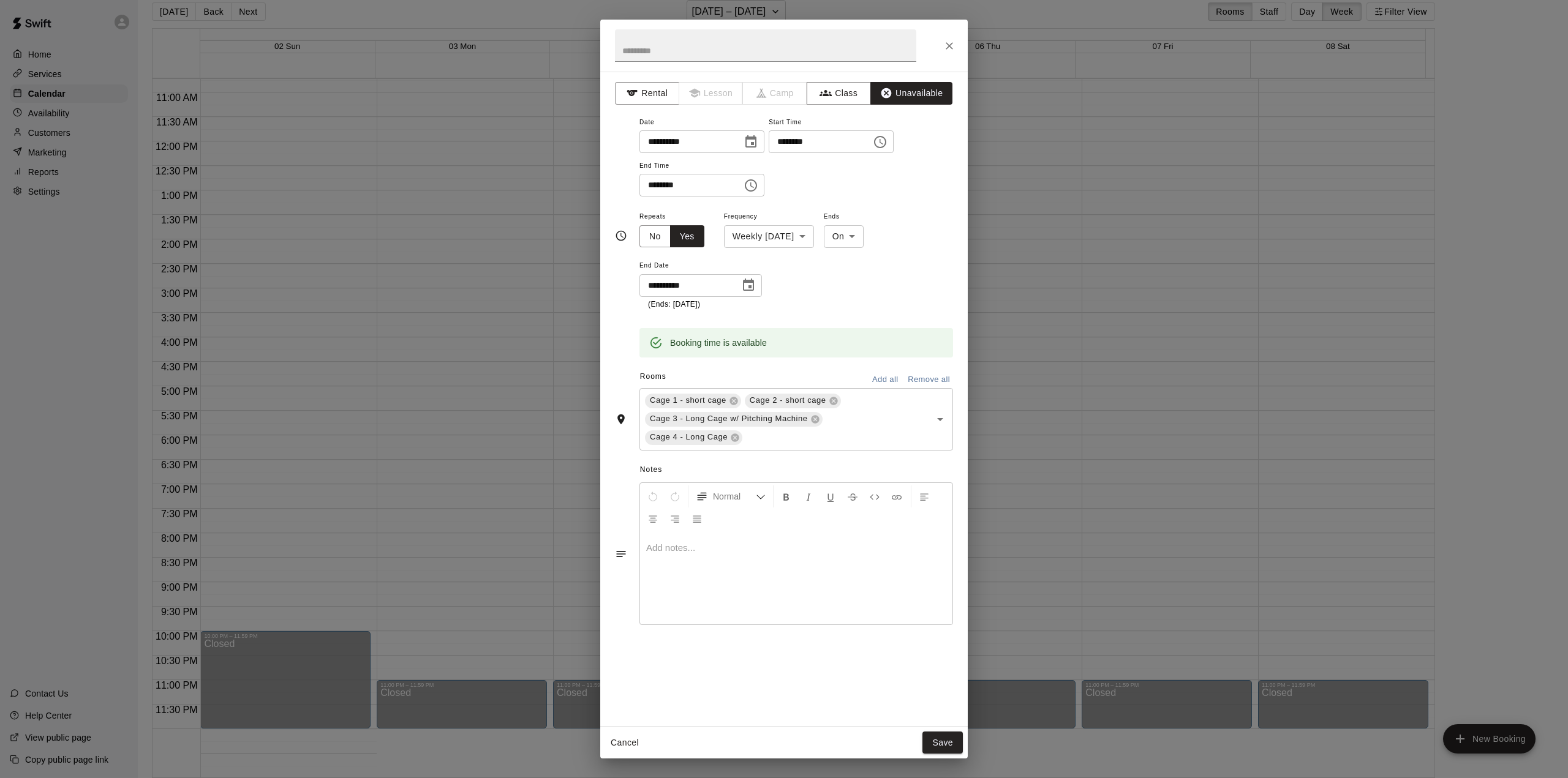
click at [864, 378] on button "Add all" at bounding box center [885, 379] width 39 height 19
click at [864, 631] on button "Save" at bounding box center [943, 742] width 40 height 23
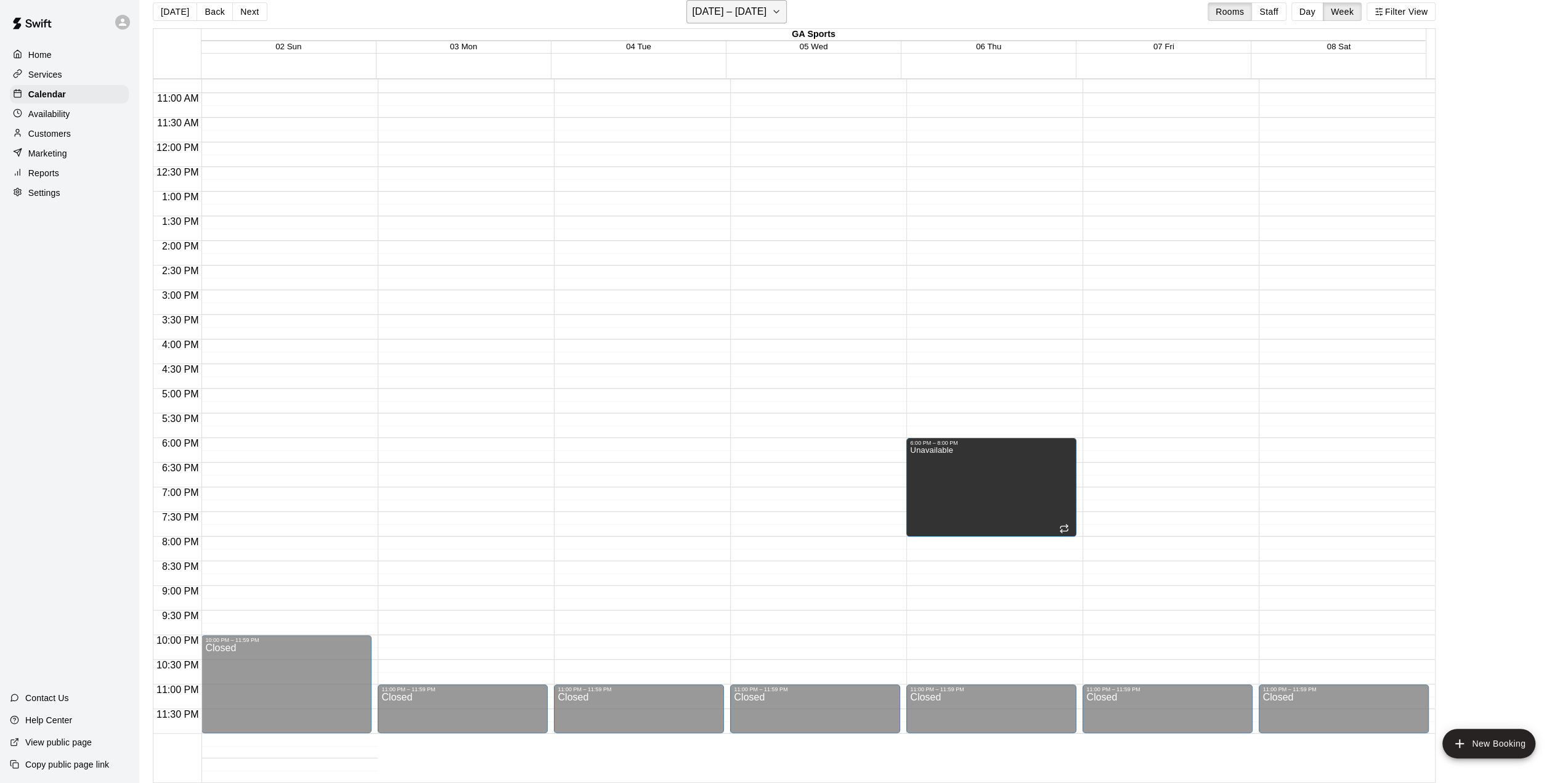
click at [781, 14] on icon "button" at bounding box center [776, 12] width 10 height 15
click at [741, 145] on button "12" at bounding box center [739, 141] width 22 height 22
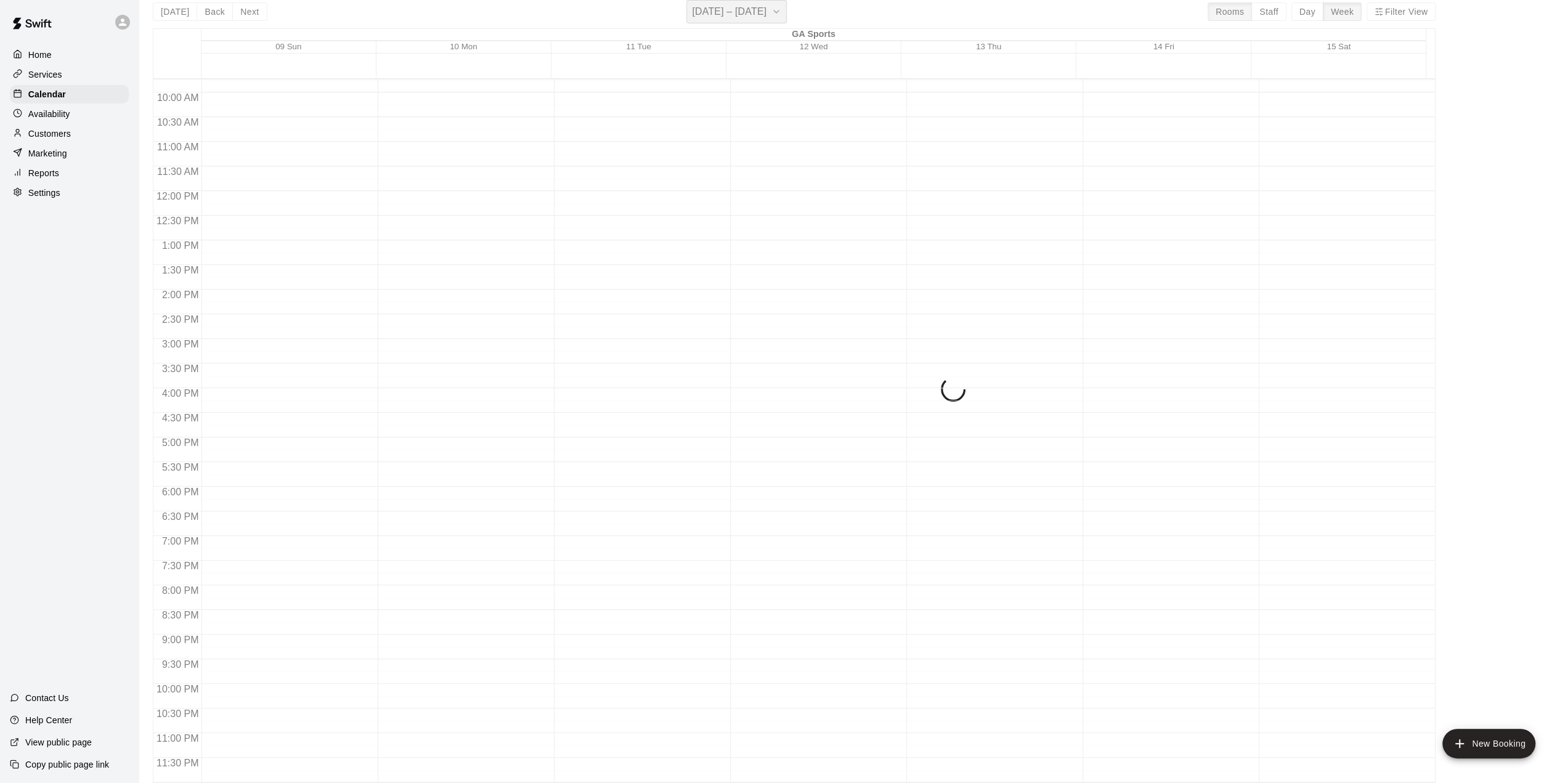
scroll to position [479, 0]
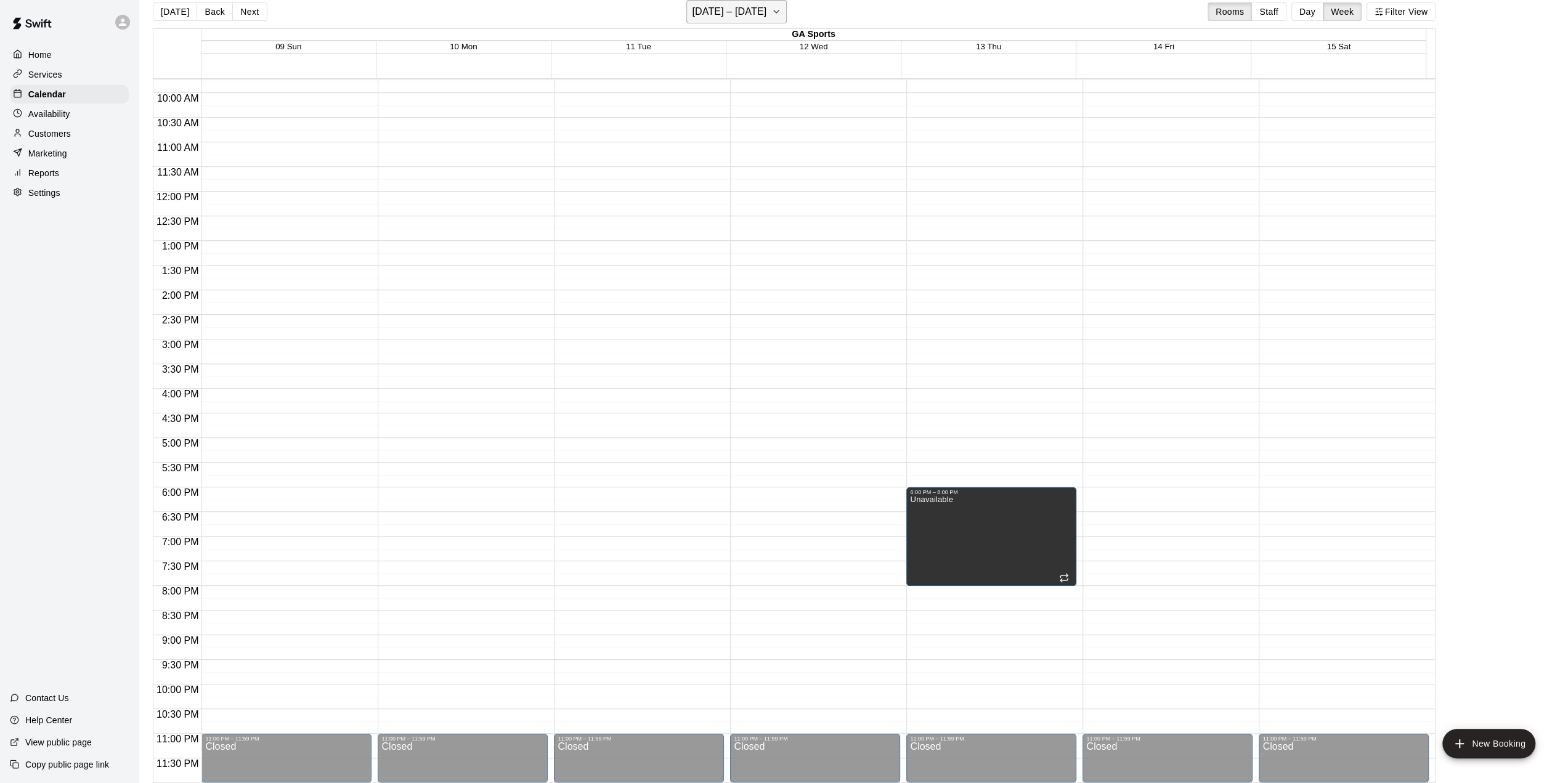
click at [781, 6] on icon "button" at bounding box center [776, 12] width 10 height 15
click at [742, 161] on button "19" at bounding box center [739, 165] width 22 height 22
click at [781, 14] on icon "button" at bounding box center [776, 12] width 10 height 15
click at [733, 185] on button "26" at bounding box center [739, 188] width 22 height 22
click at [36, 199] on p "Settings" at bounding box center [44, 193] width 32 height 12
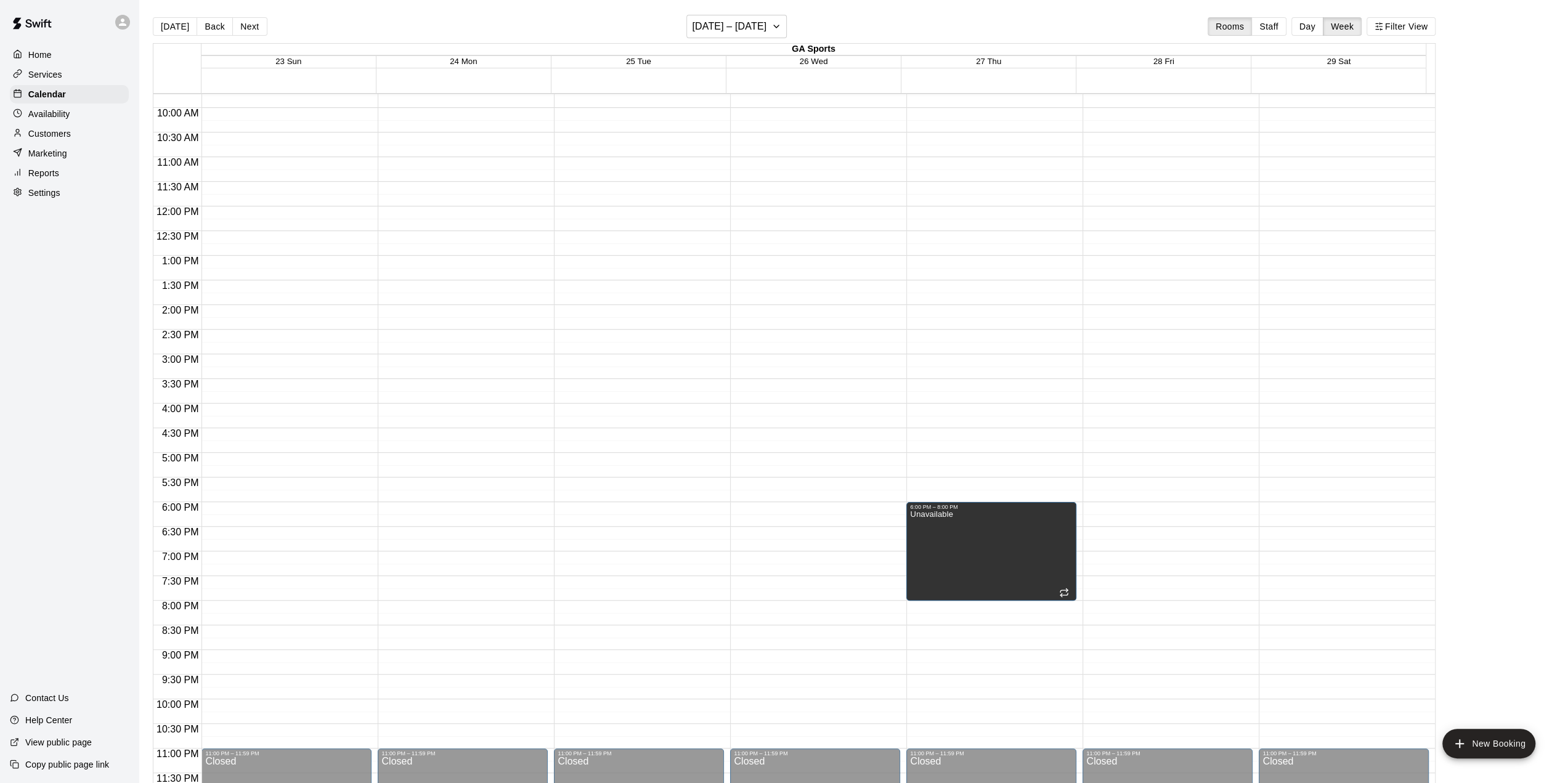
select select "**"
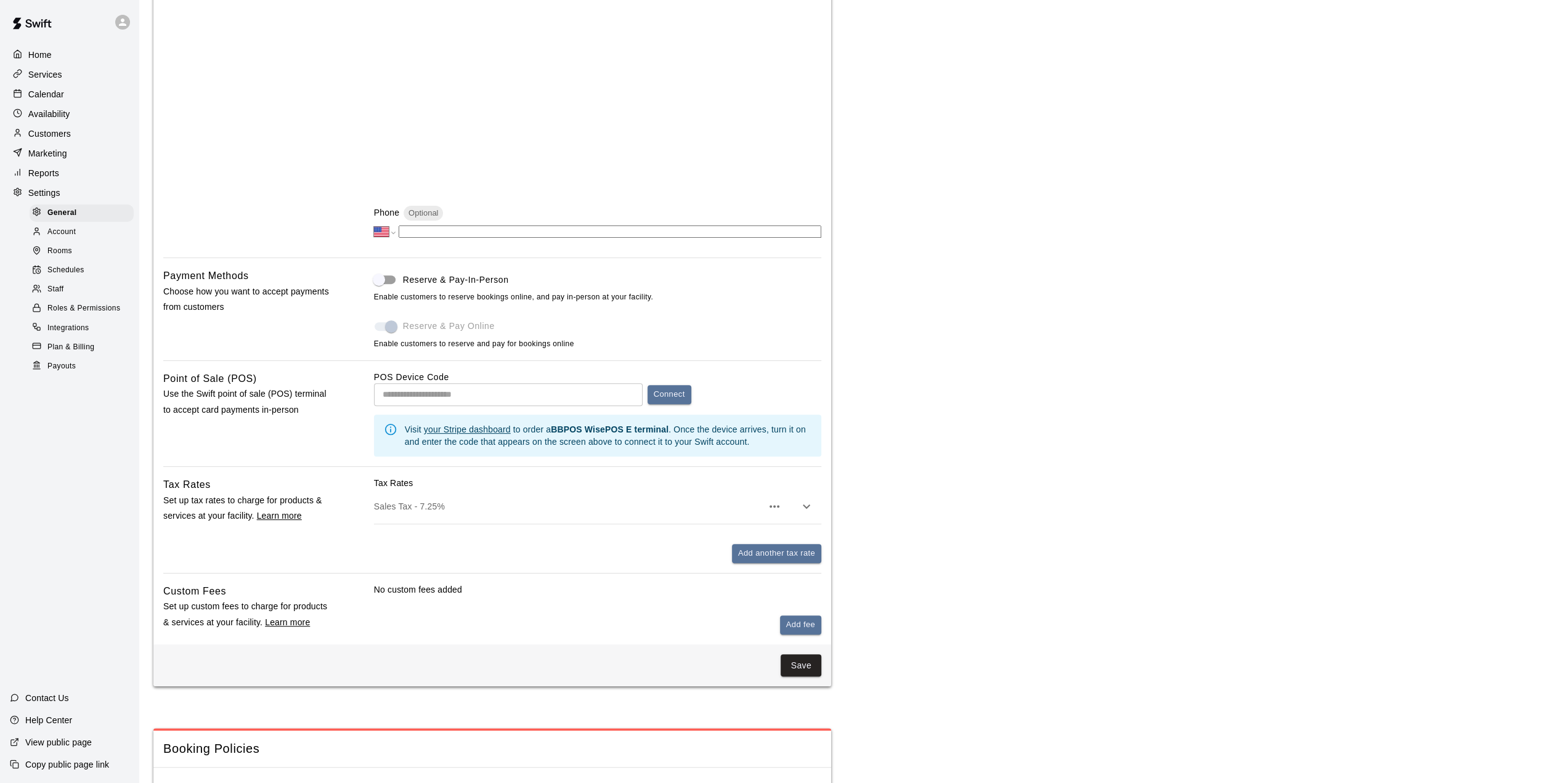
scroll to position [370, 0]
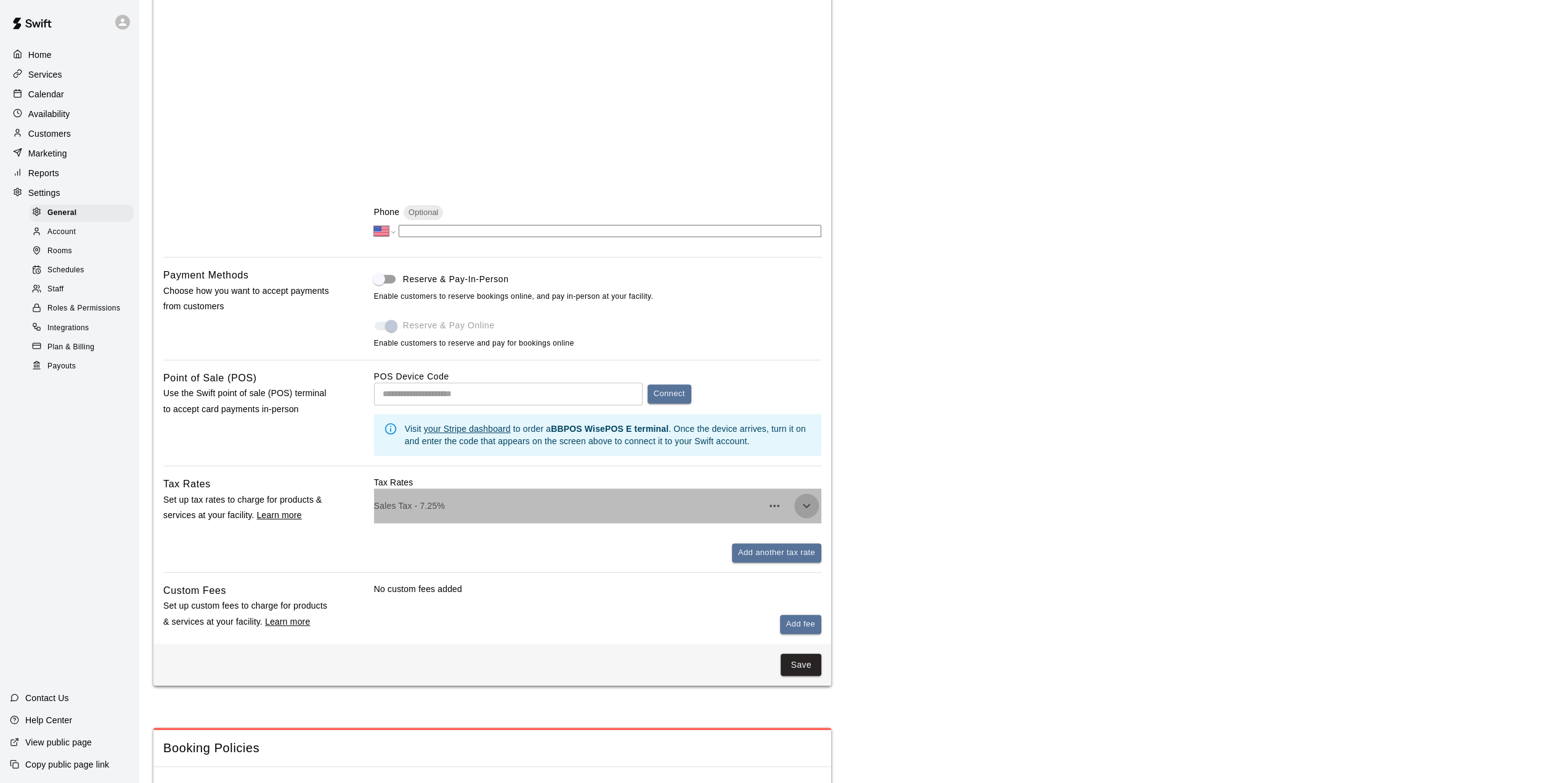
click at [811, 511] on icon "button" at bounding box center [807, 506] width 15 height 15
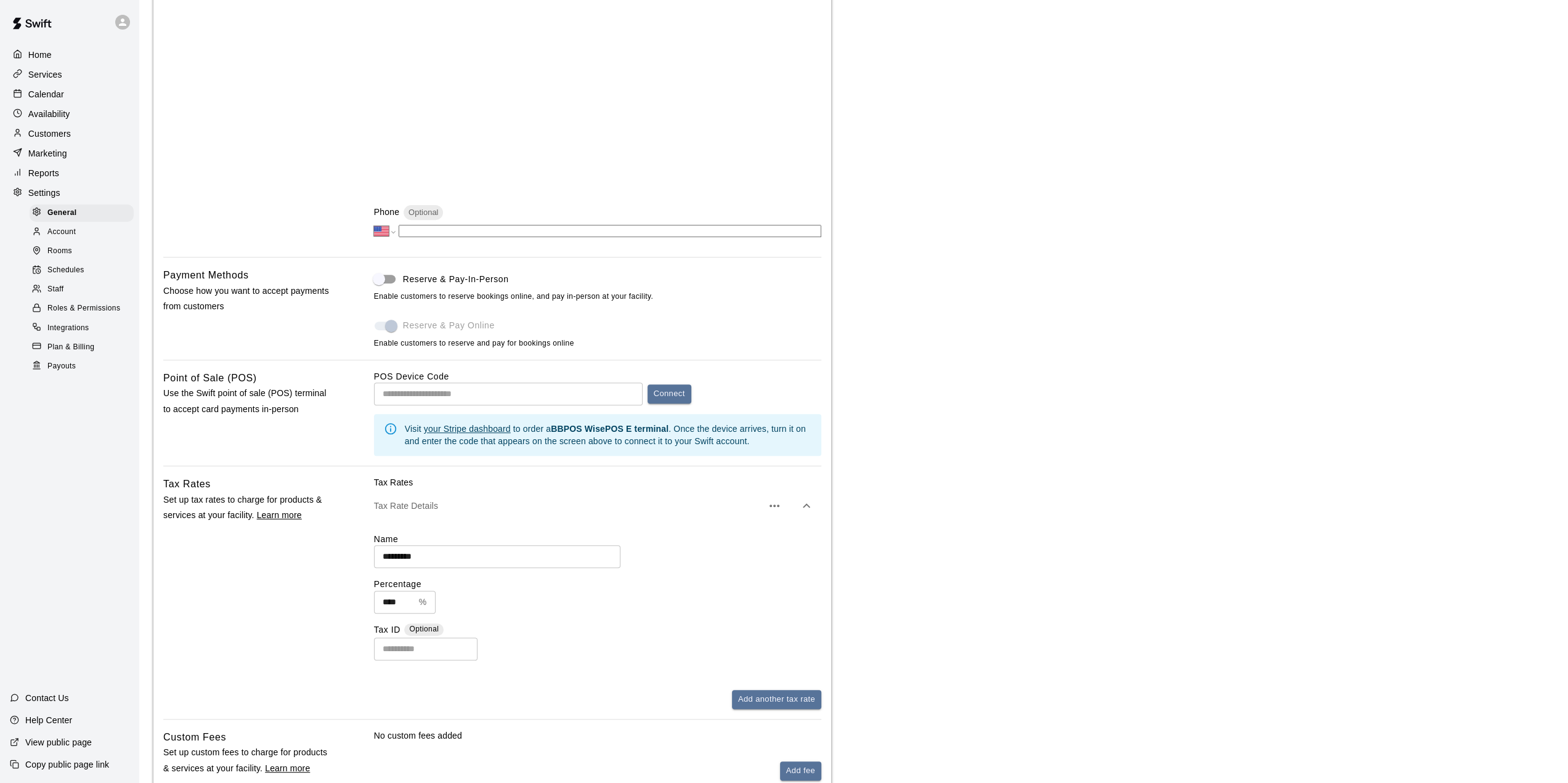
scroll to position [431, 0]
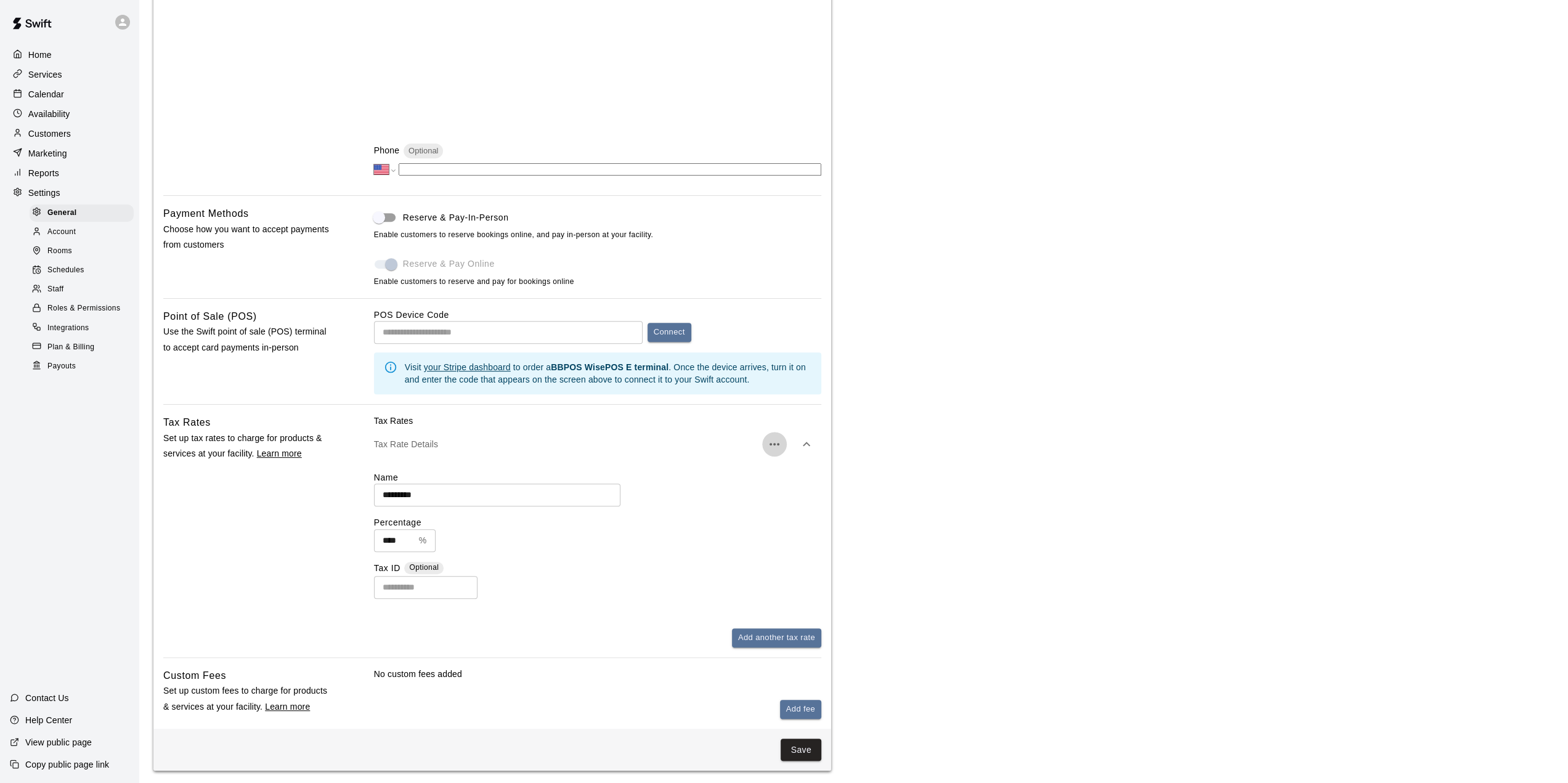
click at [780, 450] on icon "button" at bounding box center [774, 444] width 15 height 15
click at [729, 488] on p "Delete tax rate" at bounding box center [713, 486] width 57 height 12
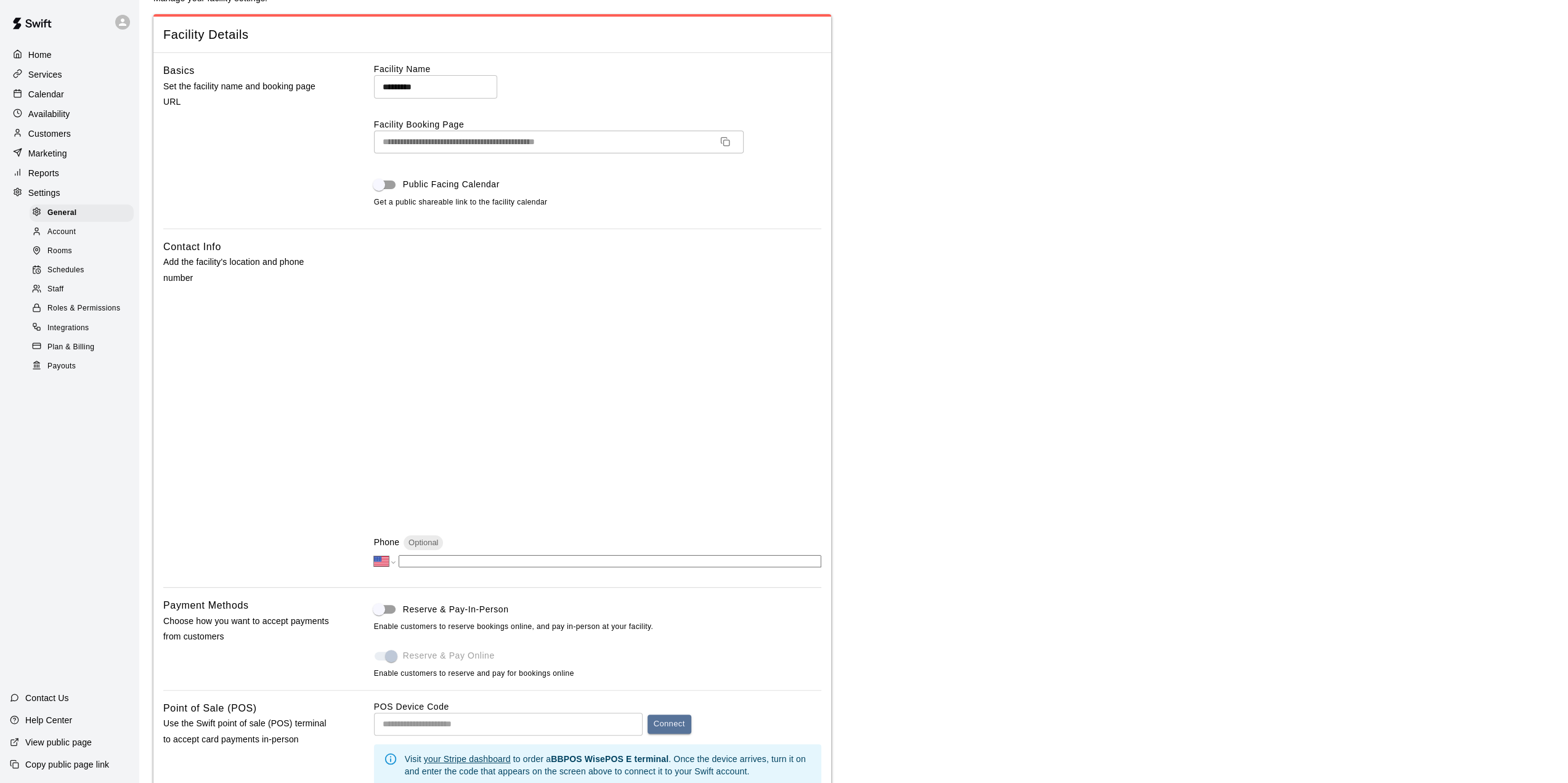
scroll to position [0, 0]
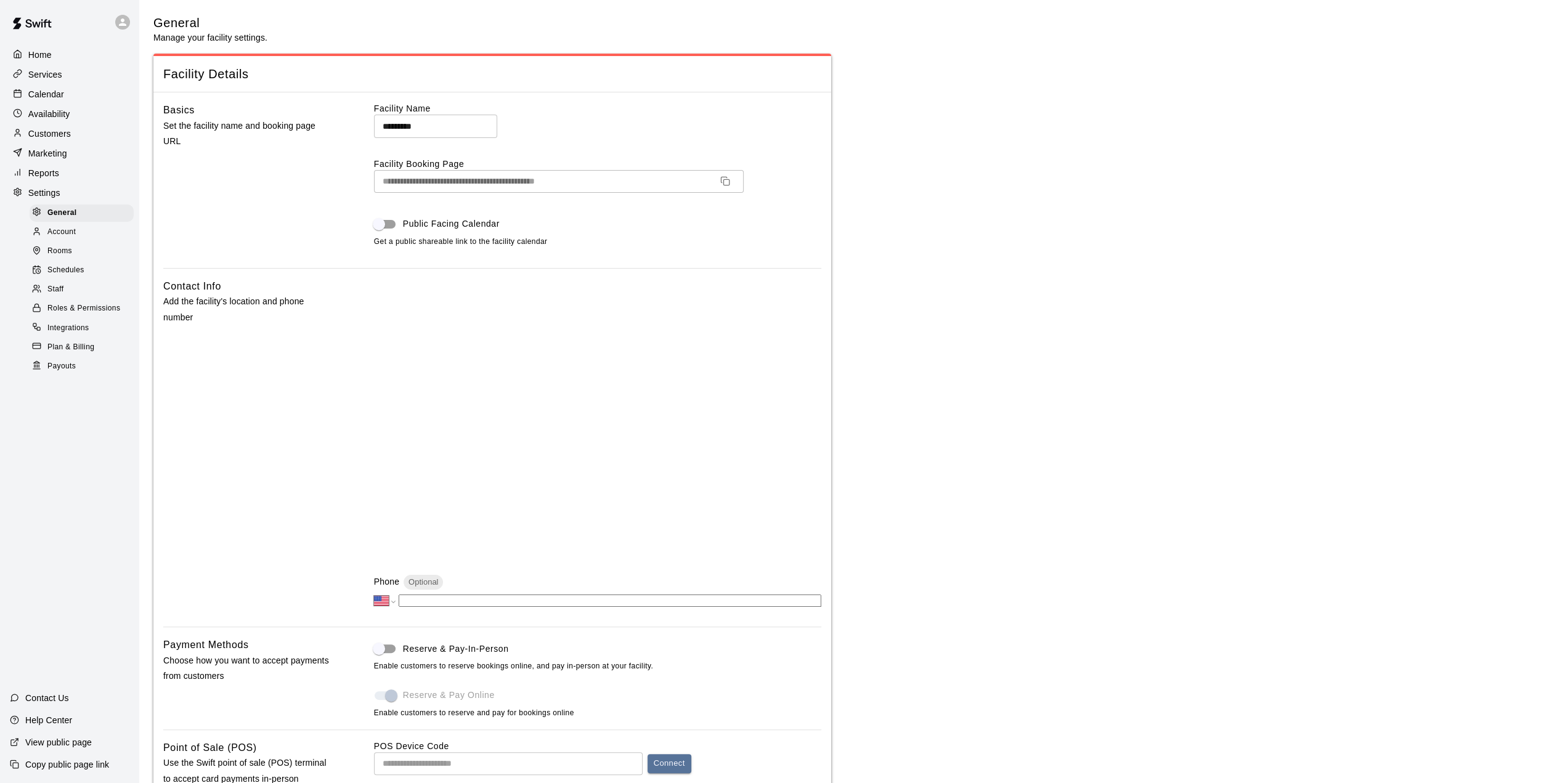
click at [39, 97] on p "Calendar" at bounding box center [46, 94] width 36 height 12
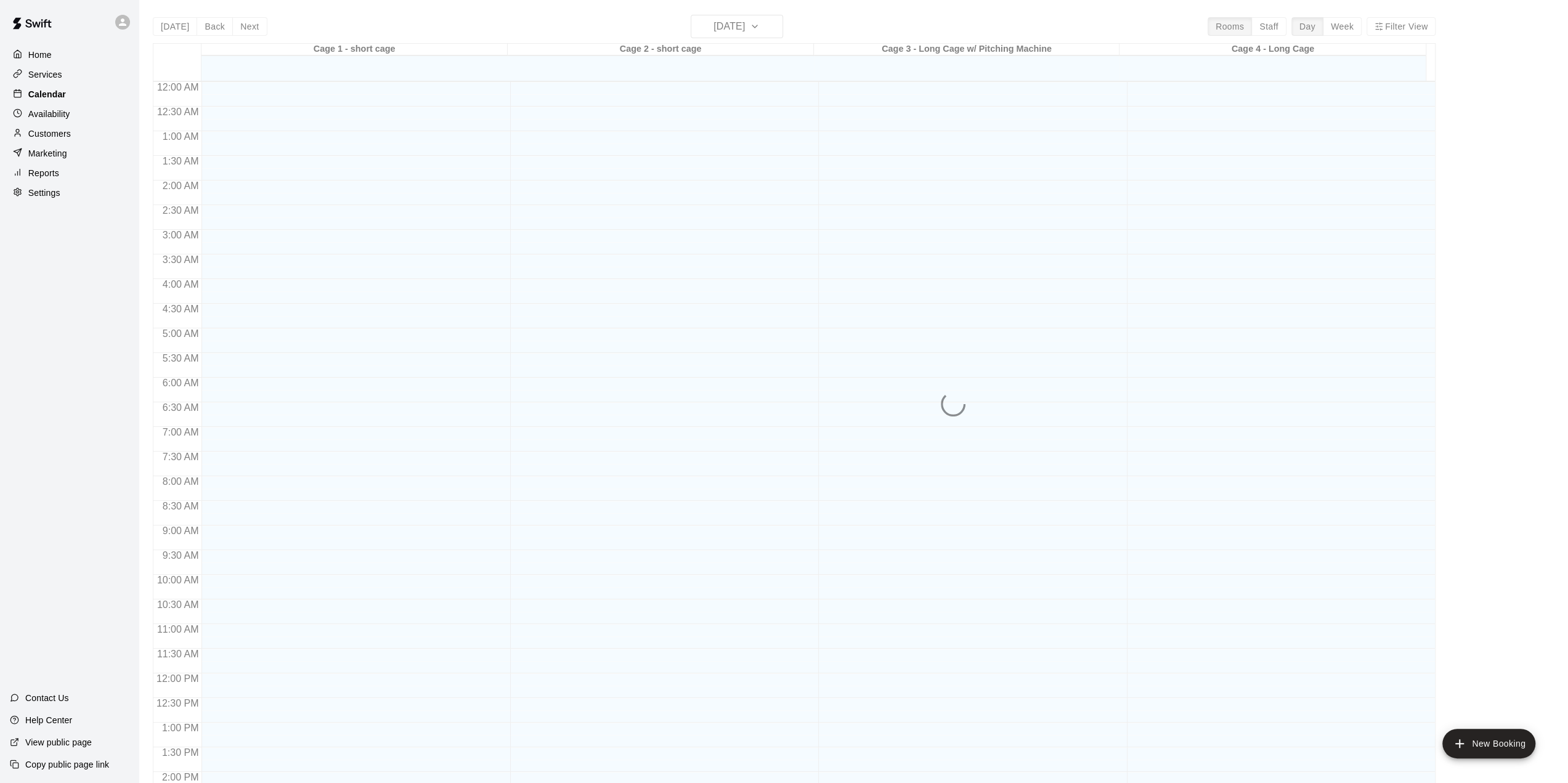
scroll to position [430, 0]
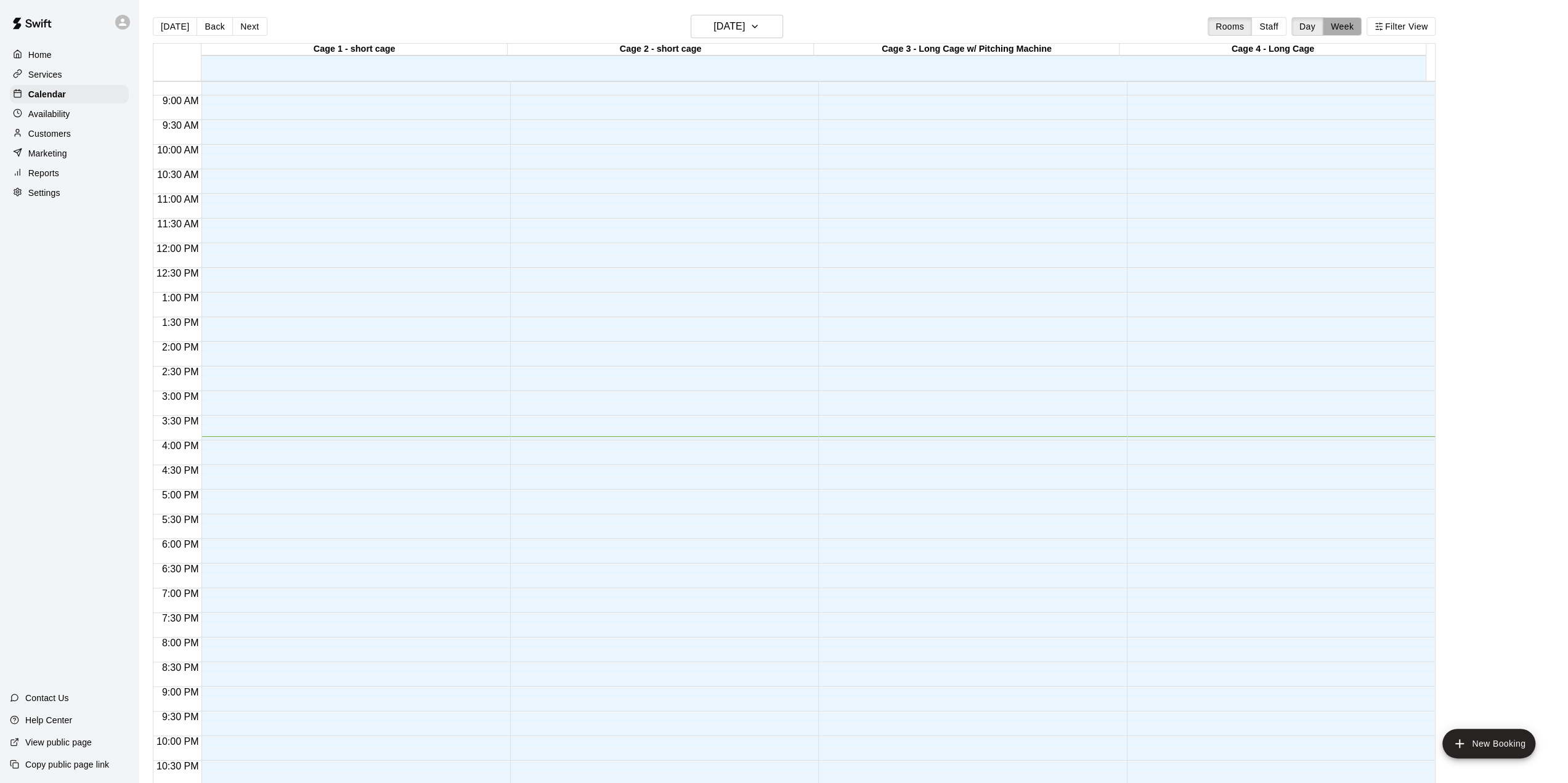
click at [869, 28] on button "Week" at bounding box center [1342, 27] width 39 height 19
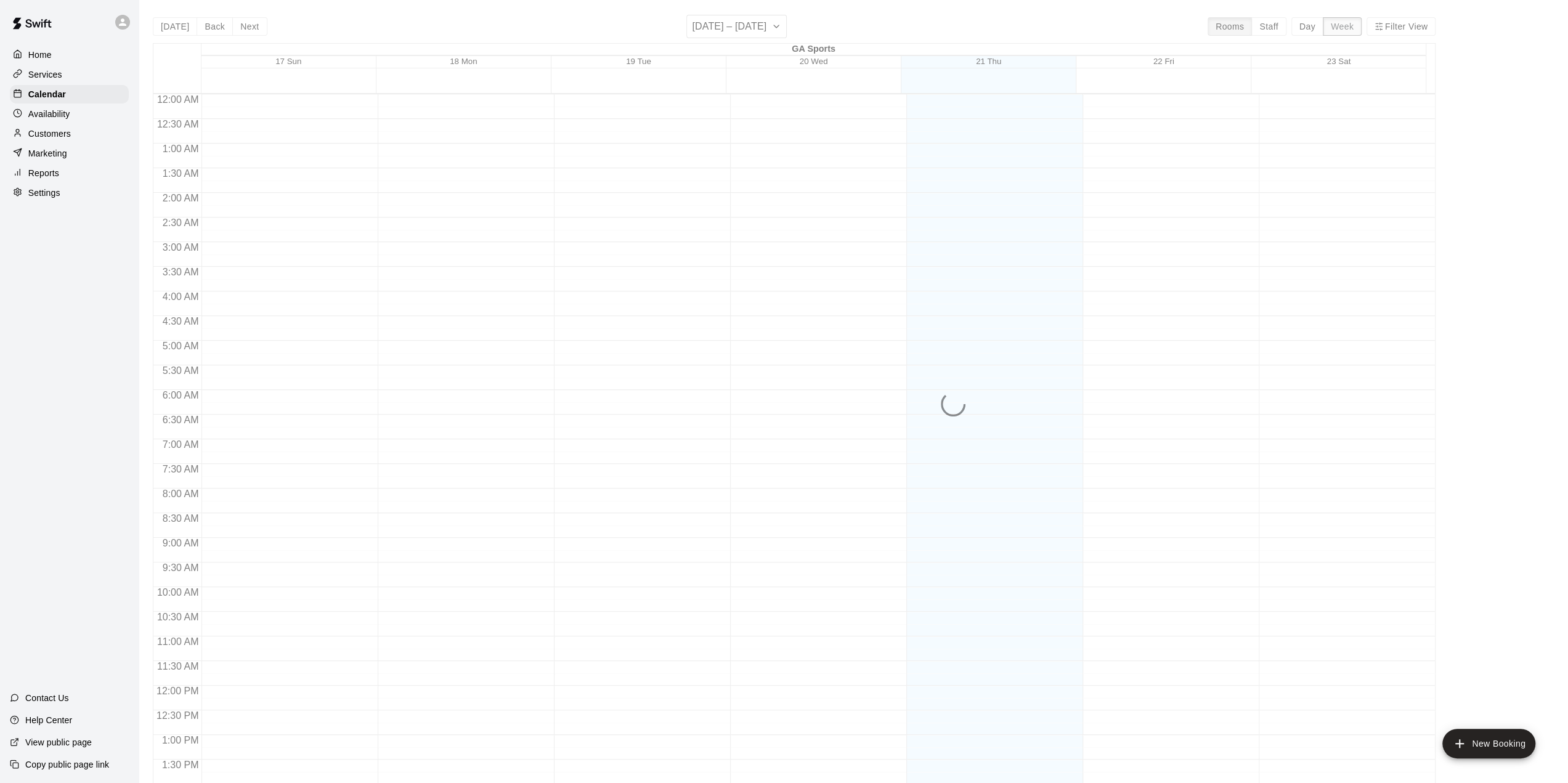
scroll to position [479, 0]
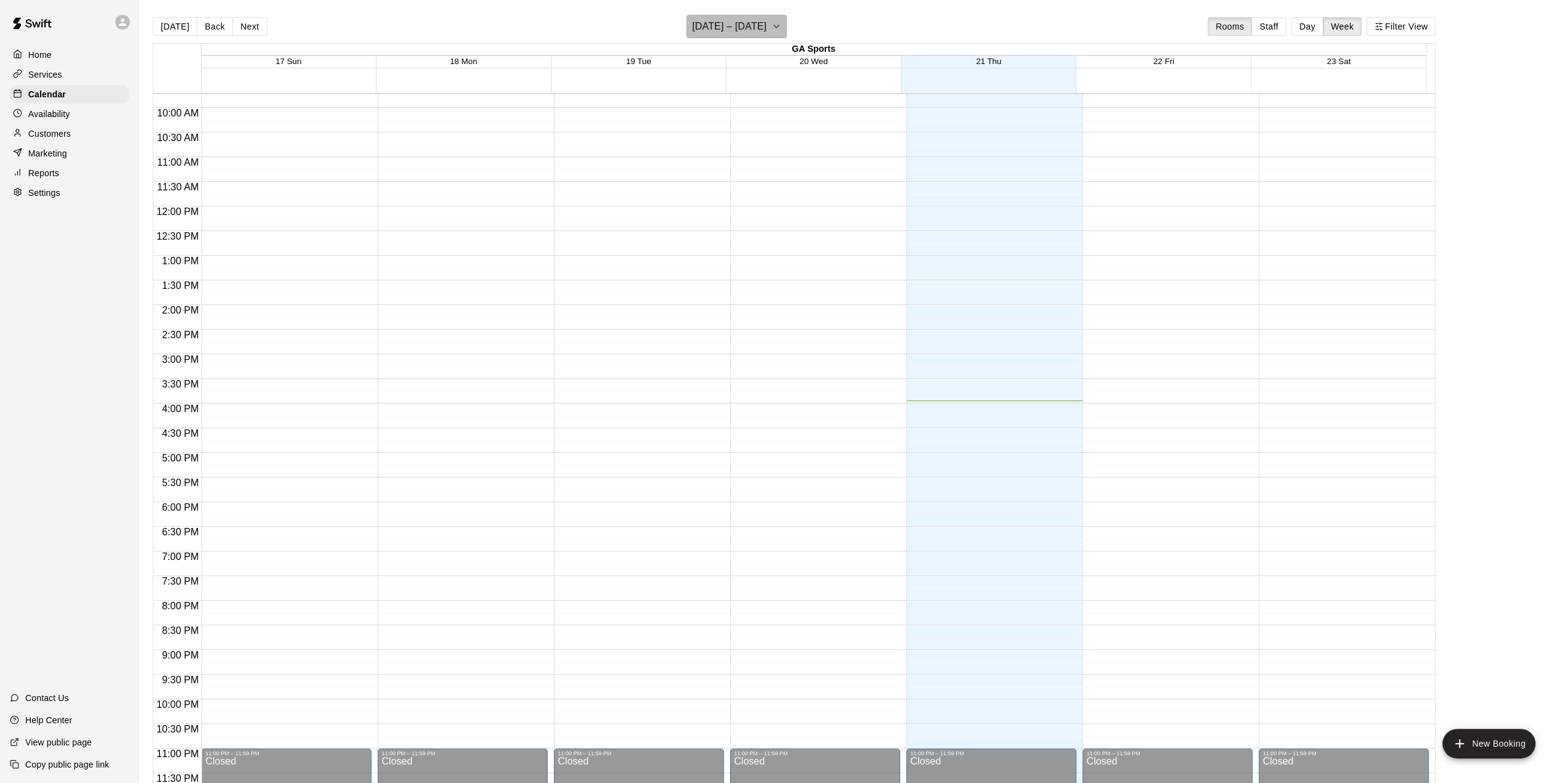
click at [777, 20] on icon "button" at bounding box center [776, 27] width 10 height 15
click at [817, 59] on icon "Next month" at bounding box center [818, 58] width 15 height 15
click at [764, 133] on button "6" at bounding box center [761, 133] width 22 height 22
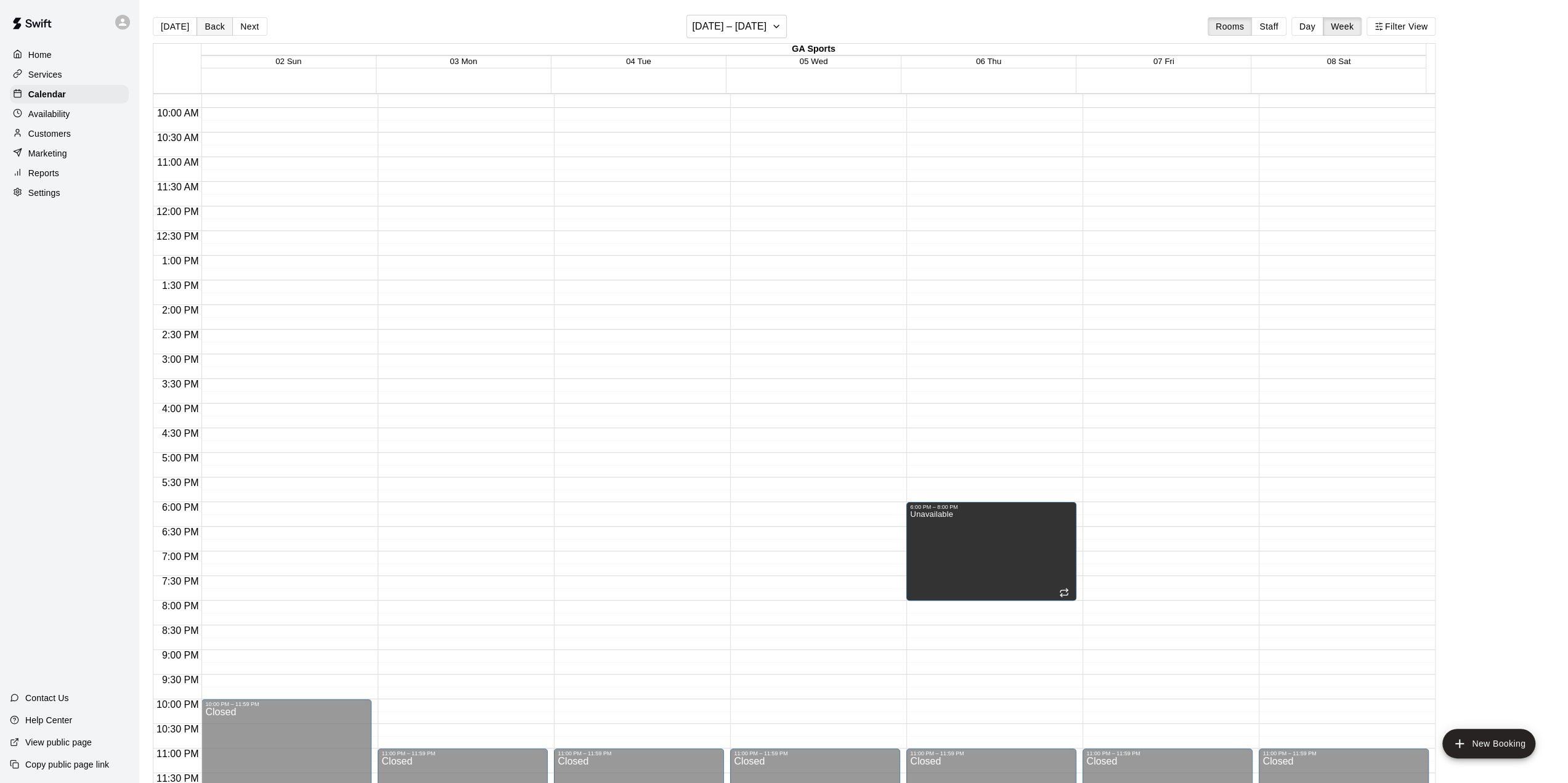
click at [212, 25] on button "Back" at bounding box center [215, 27] width 36 height 19
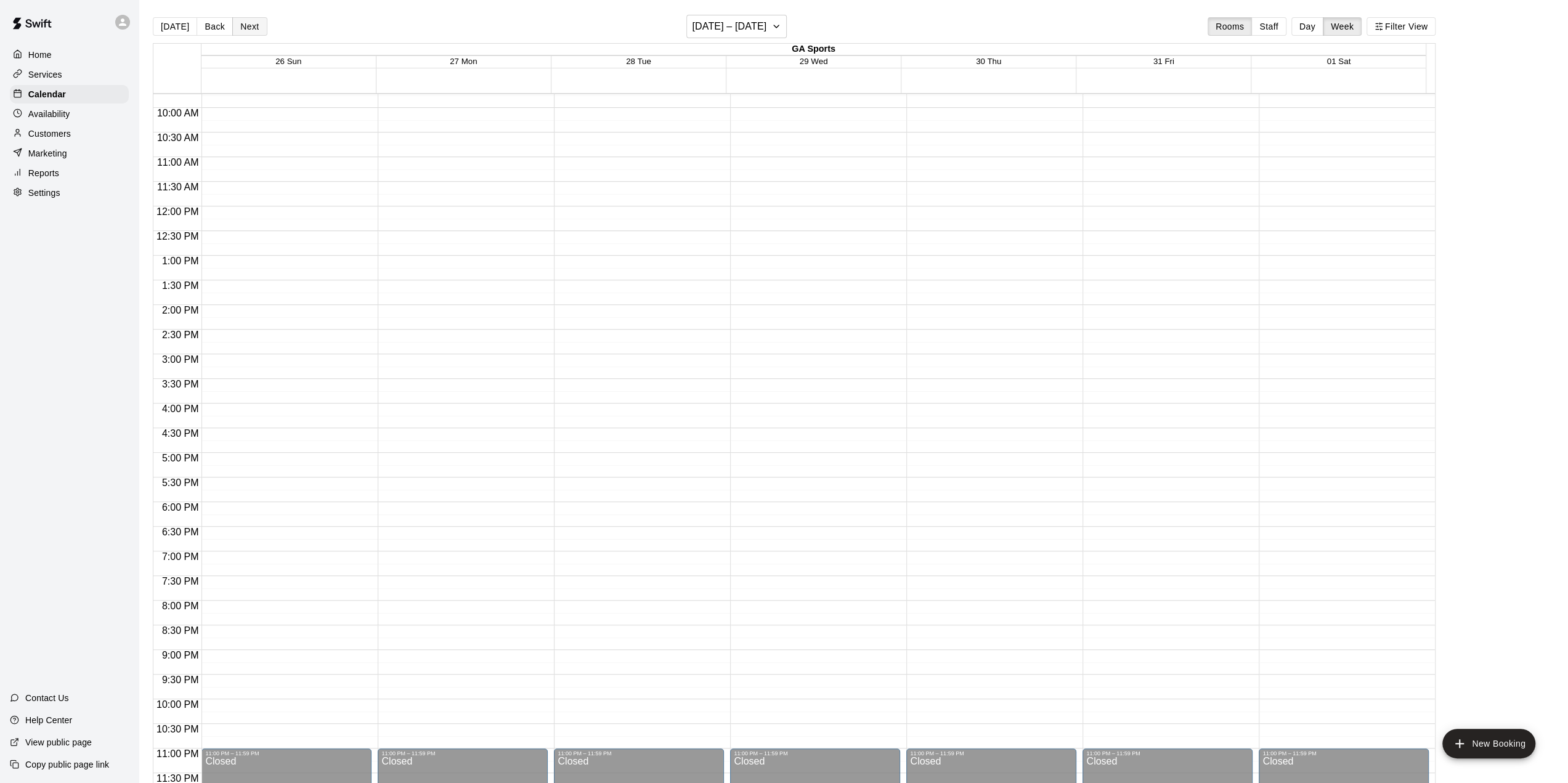
click at [247, 31] on button "Next" at bounding box center [249, 27] width 35 height 19
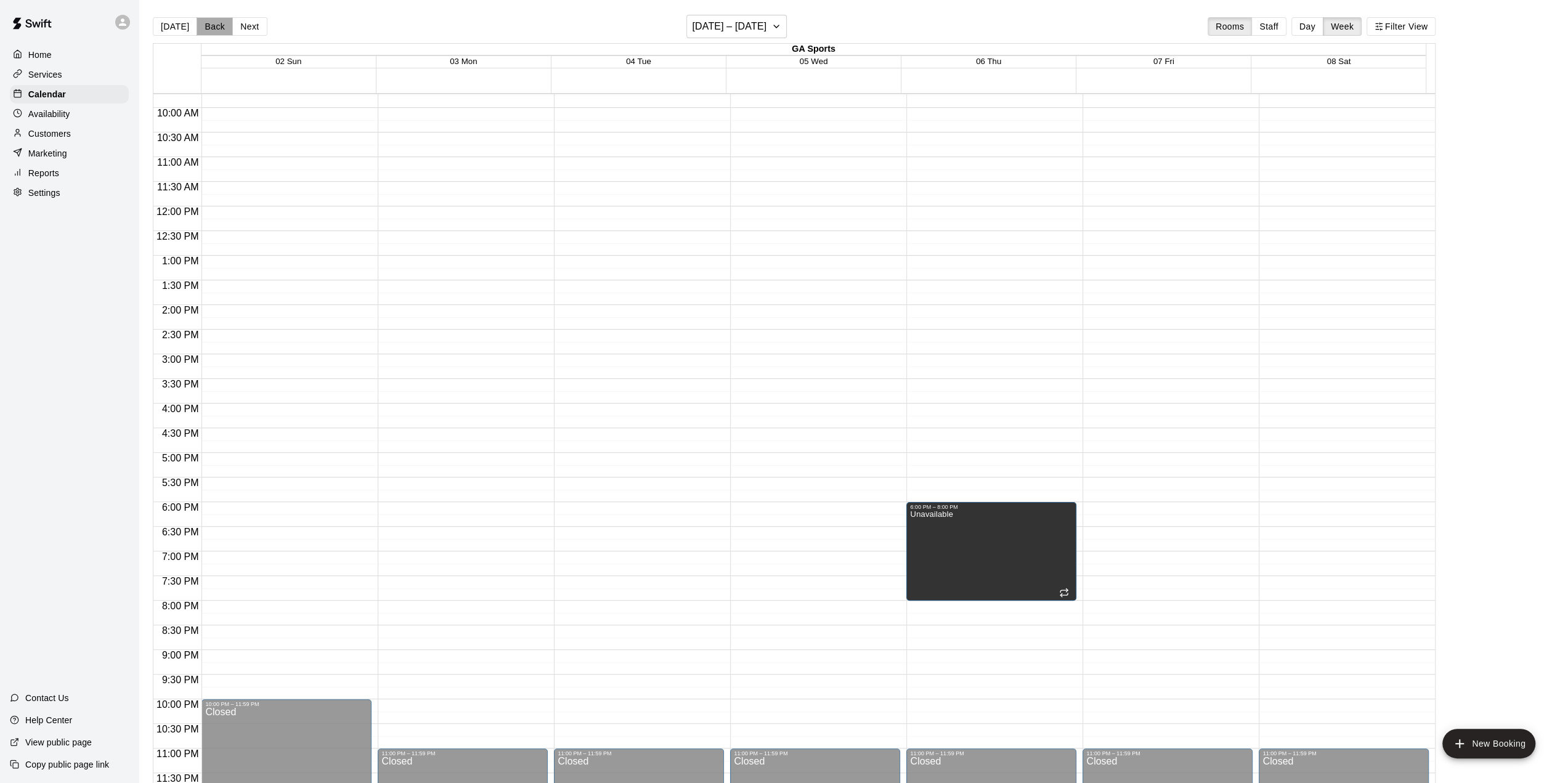
click at [218, 26] on button "Back" at bounding box center [215, 27] width 36 height 19
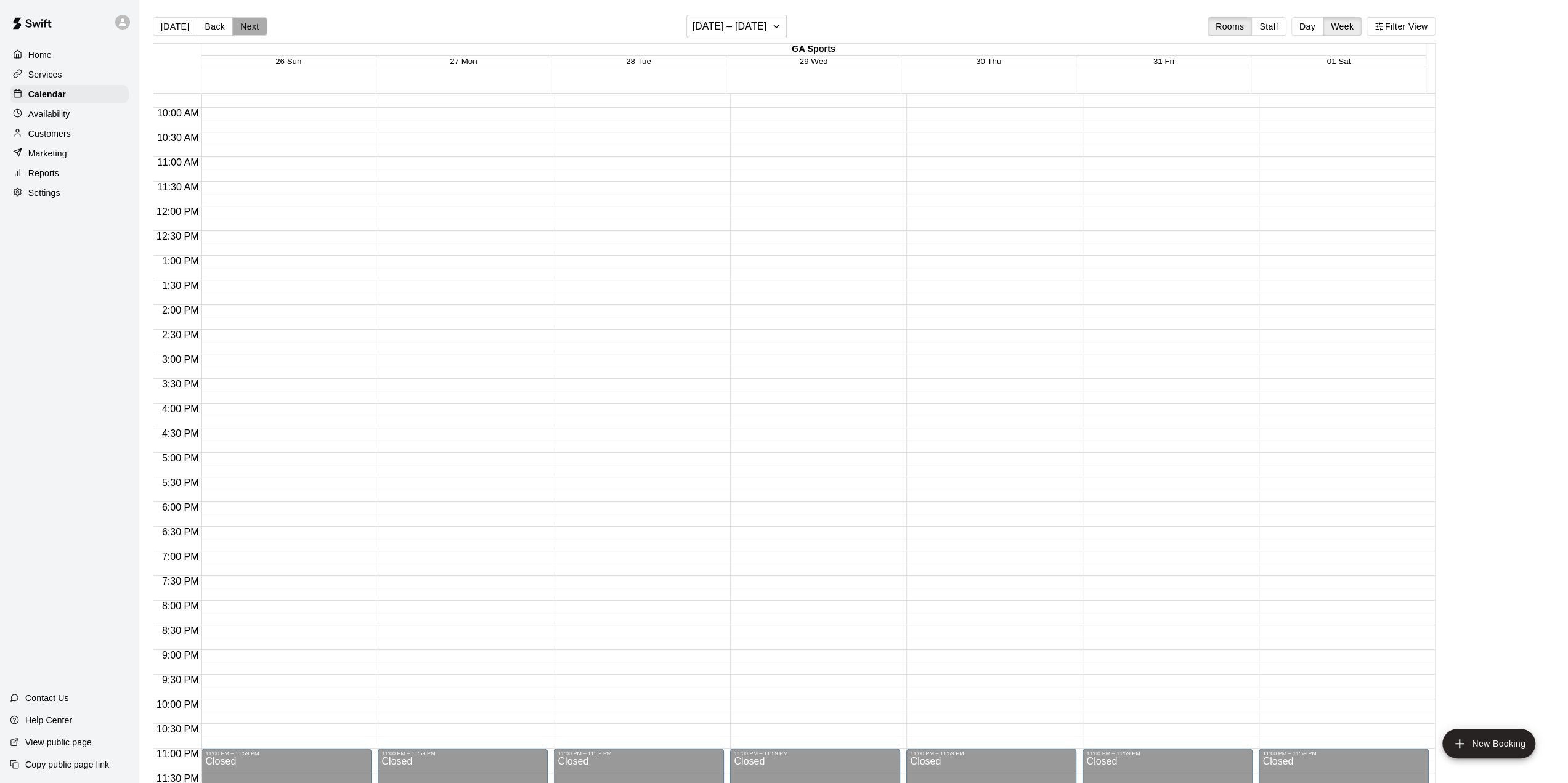
click at [257, 28] on button "Next" at bounding box center [249, 27] width 35 height 19
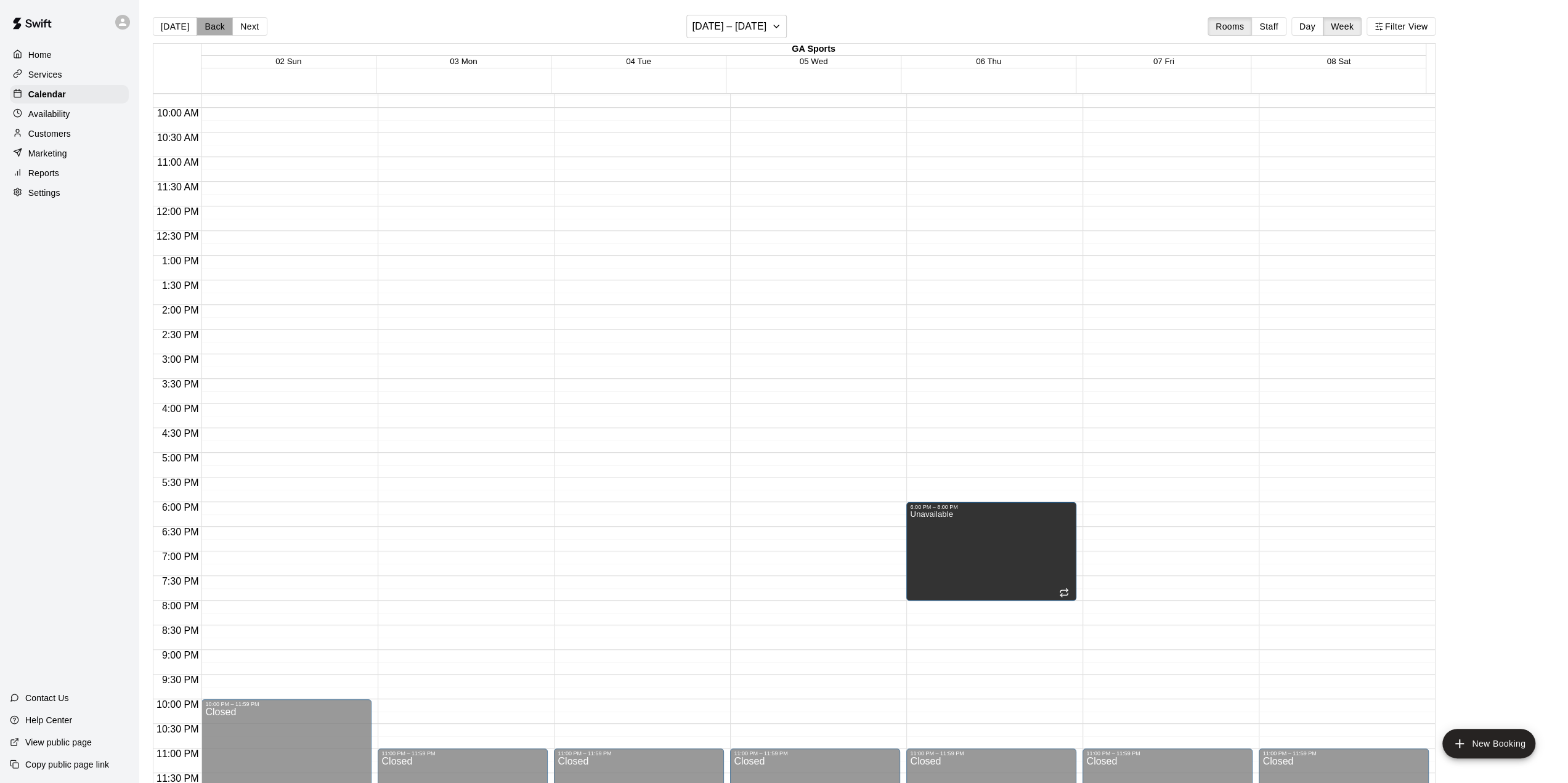
click at [215, 28] on button "Back" at bounding box center [215, 27] width 36 height 19
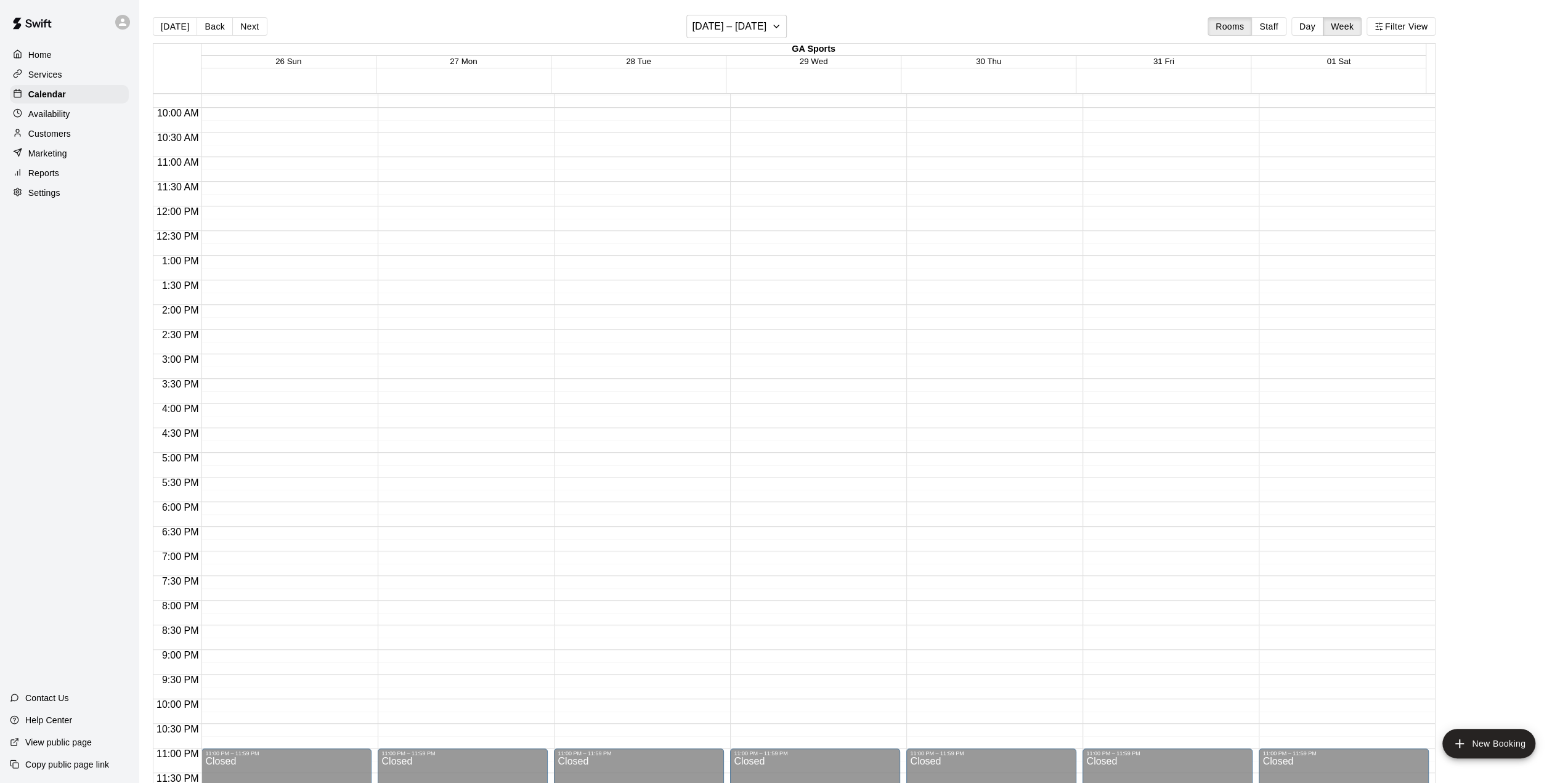
drag, startPoint x: 240, startPoint y: 33, endPoint x: 220, endPoint y: 17, distance: 25.6
click at [220, 22] on button "Back" at bounding box center [215, 27] width 36 height 19
click at [238, 34] on button "Next" at bounding box center [249, 27] width 35 height 19
click at [239, 33] on button "Next" at bounding box center [249, 27] width 35 height 19
